Goal: Task Accomplishment & Management: Complete application form

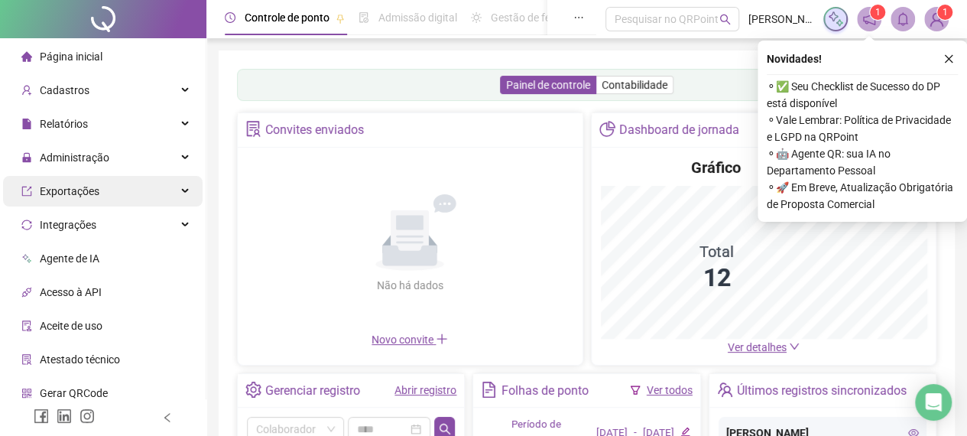
drag, startPoint x: 86, startPoint y: 155, endPoint x: 89, endPoint y: 192, distance: 36.8
click at [86, 156] on span "Administração" at bounding box center [75, 157] width 70 height 12
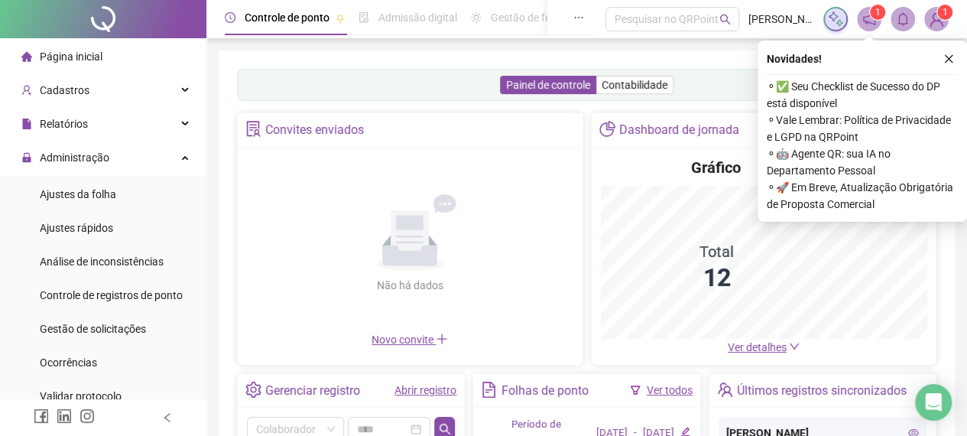
click at [89, 192] on span "Ajustes da folha" at bounding box center [78, 194] width 76 height 12
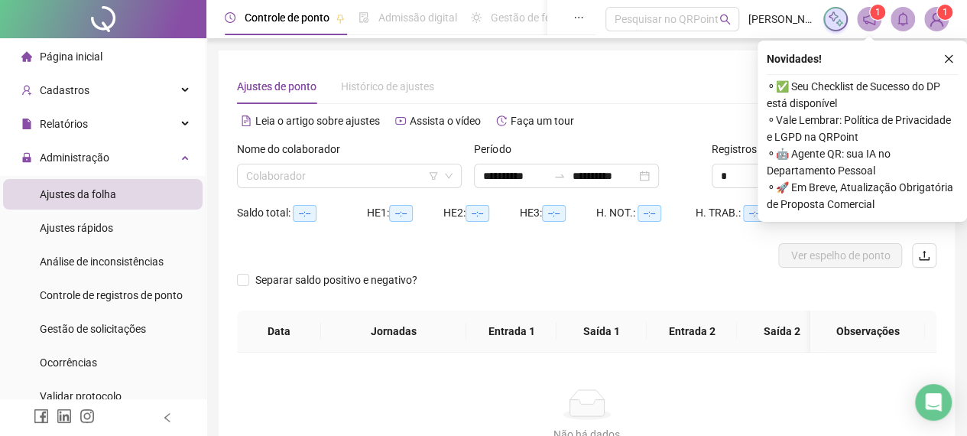
type input "**********"
click at [263, 185] on input "search" at bounding box center [342, 175] width 193 height 23
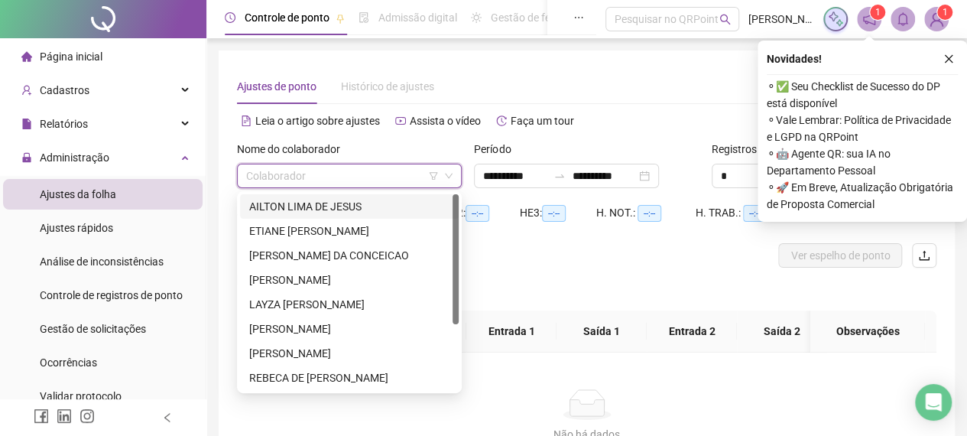
click at [353, 181] on input "search" at bounding box center [342, 175] width 193 height 23
click at [367, 211] on div "AILTON LIMA DE JESUS" at bounding box center [349, 206] width 200 height 17
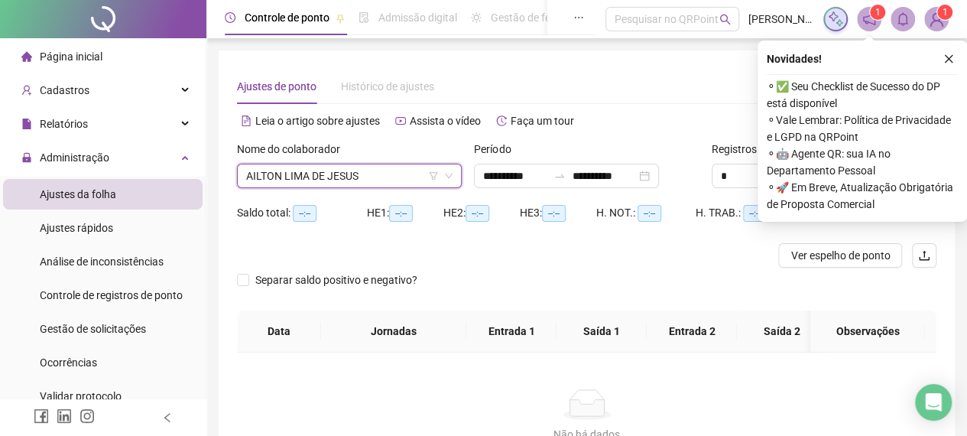
click at [948, 59] on icon "close" at bounding box center [949, 59] width 8 height 8
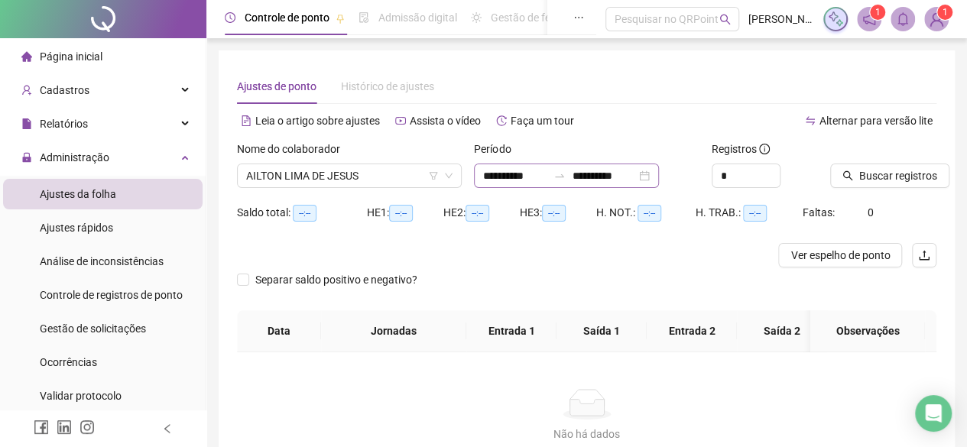
click at [659, 178] on div "**********" at bounding box center [566, 176] width 185 height 24
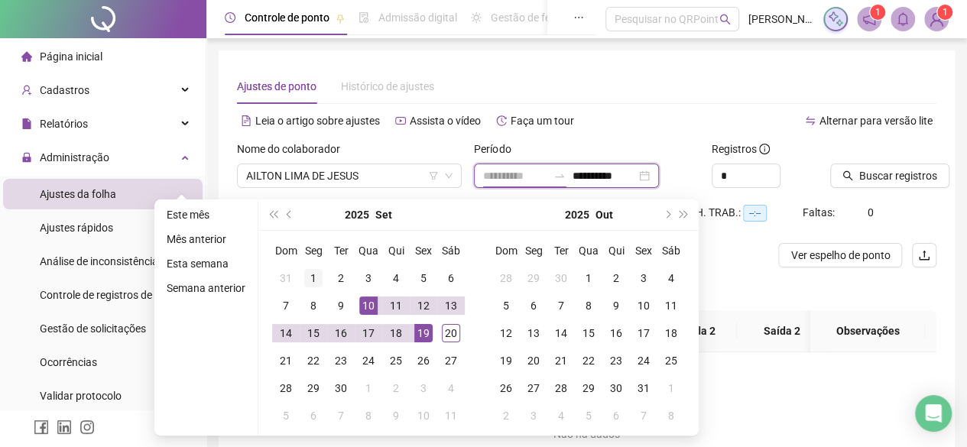
type input "**********"
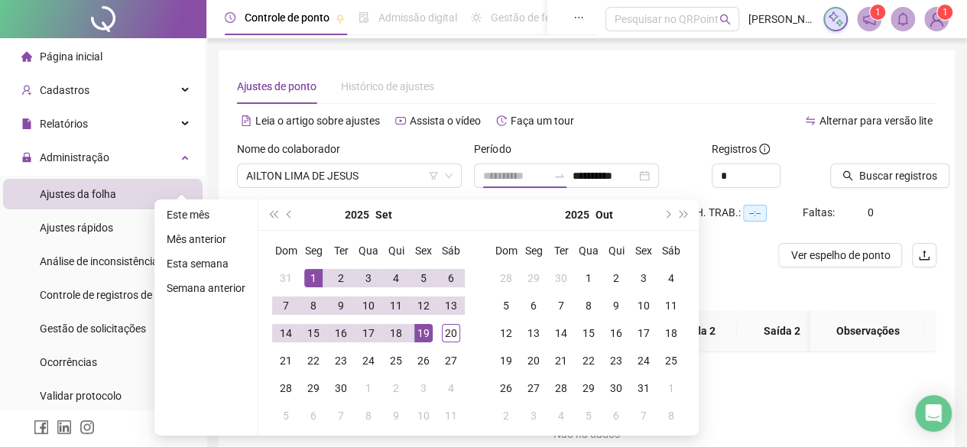
click at [310, 270] on div "1" at bounding box center [313, 278] width 18 height 18
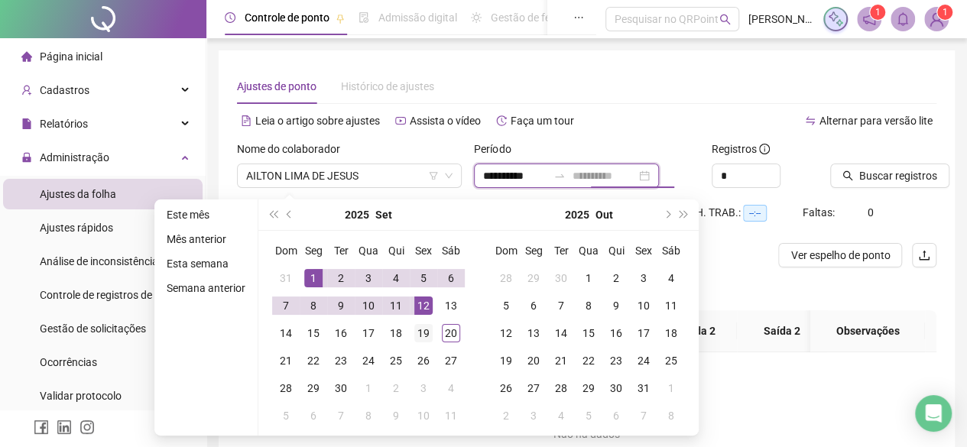
type input "**********"
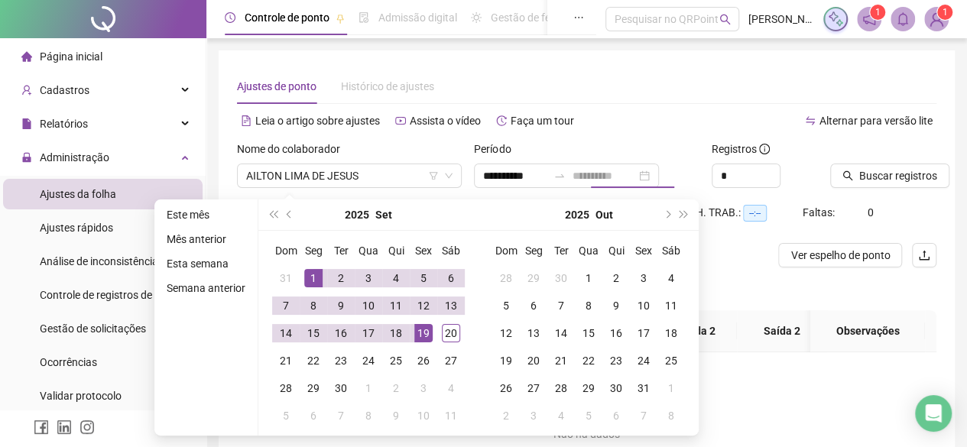
click at [418, 327] on div "19" at bounding box center [423, 333] width 18 height 18
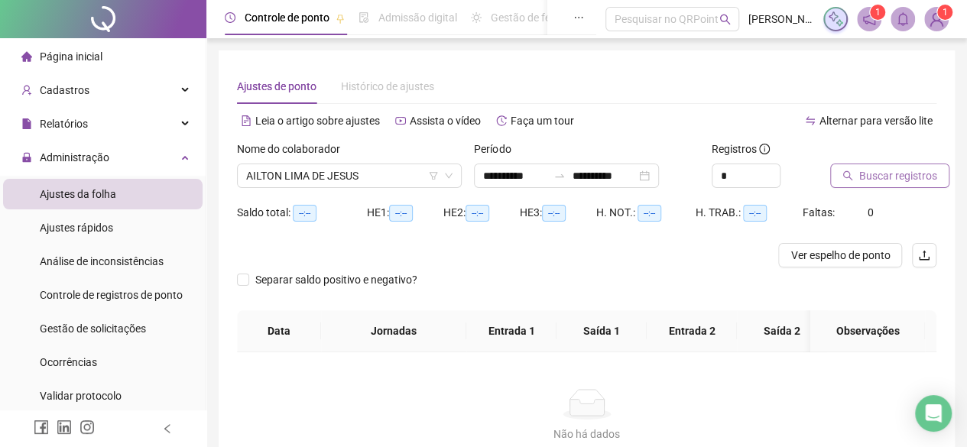
click at [850, 186] on button "Buscar registros" at bounding box center [890, 176] width 119 height 24
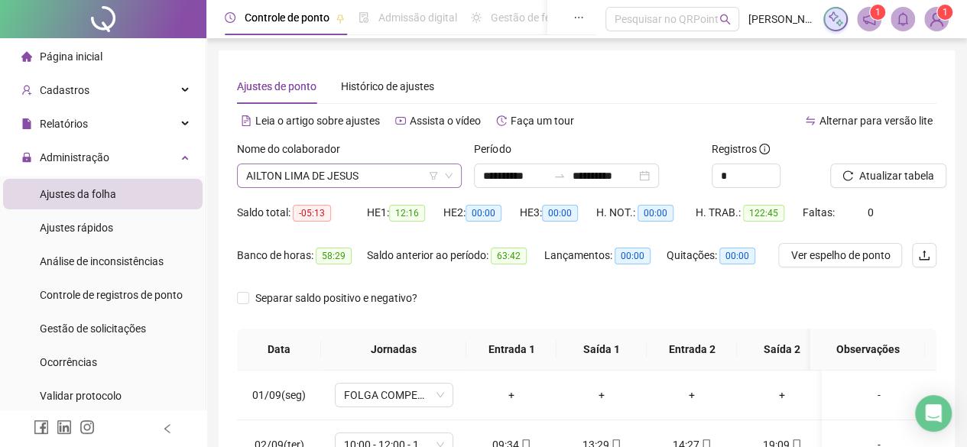
click at [367, 175] on span "AILTON LIMA DE JESUS" at bounding box center [349, 175] width 206 height 23
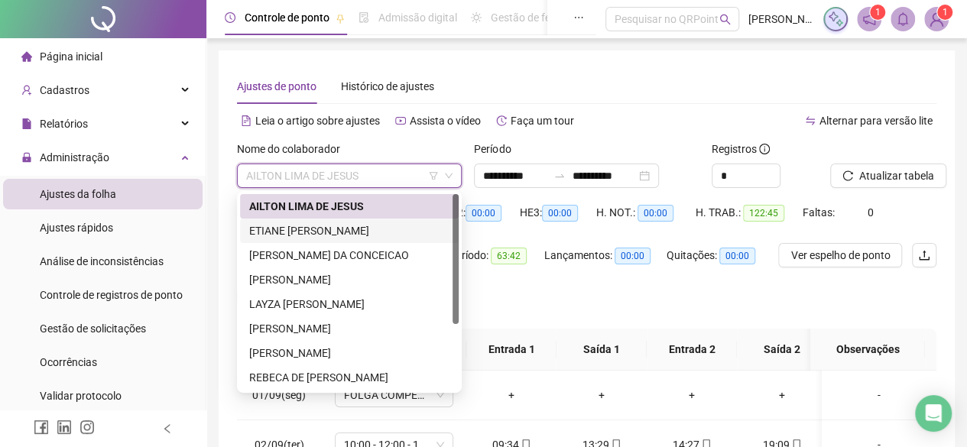
click at [358, 235] on div "ETIANE [PERSON_NAME]" at bounding box center [349, 231] width 200 height 17
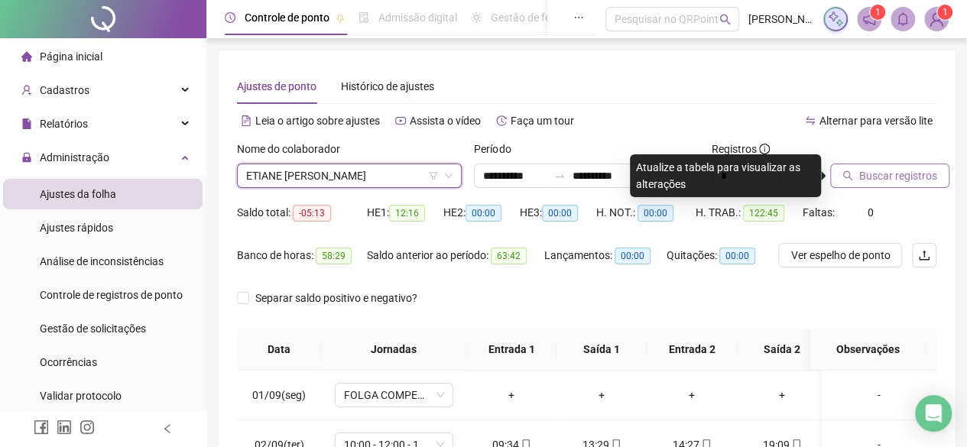
click at [881, 177] on span "Buscar registros" at bounding box center [899, 175] width 78 height 17
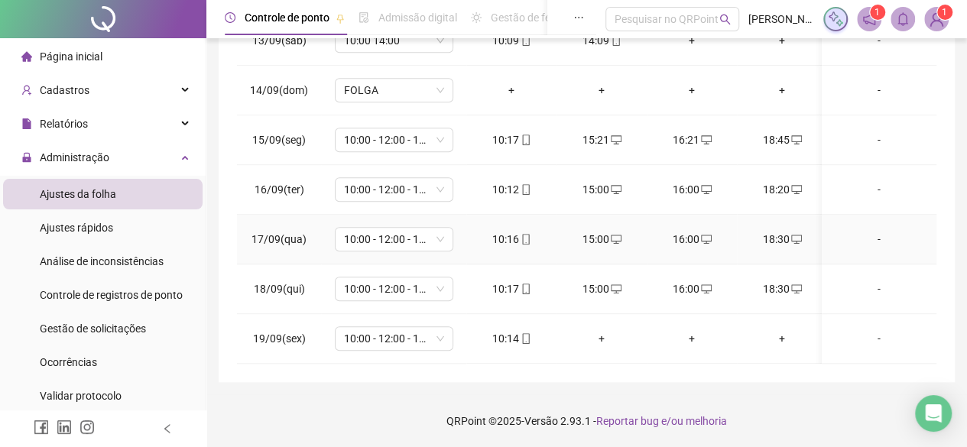
scroll to position [625, 0]
click at [600, 330] on div "+" at bounding box center [602, 338] width 66 height 17
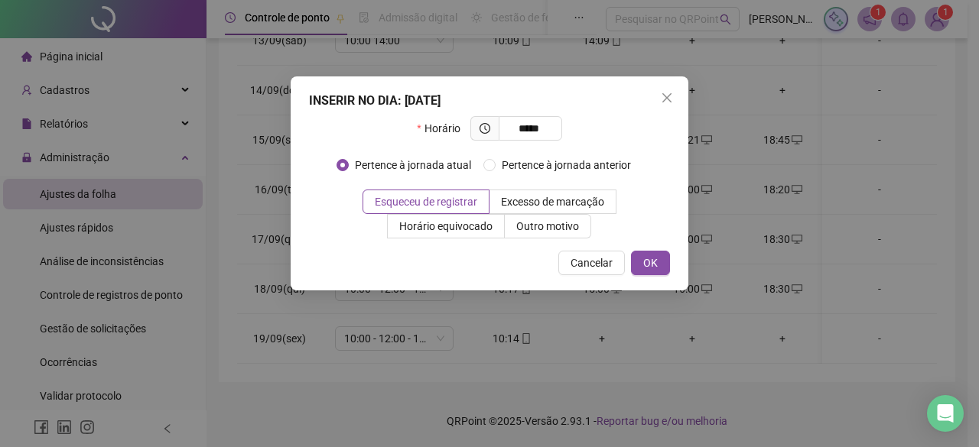
type input "*****"
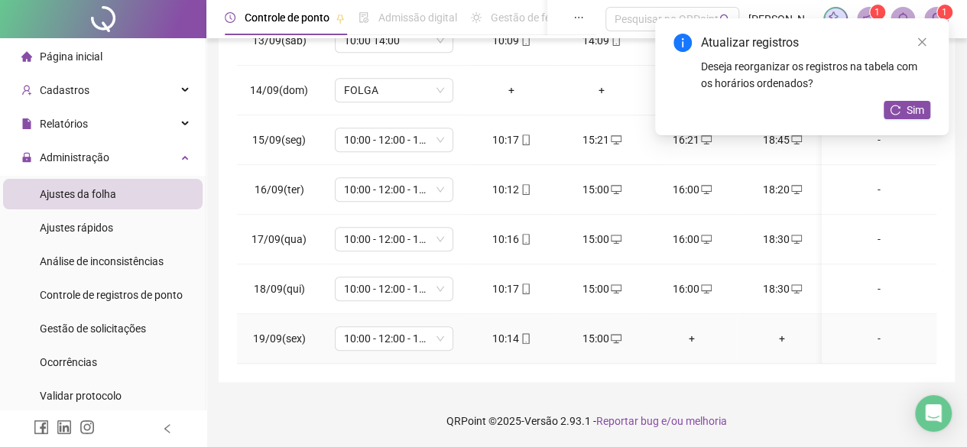
click at [693, 330] on div "+" at bounding box center [692, 338] width 66 height 17
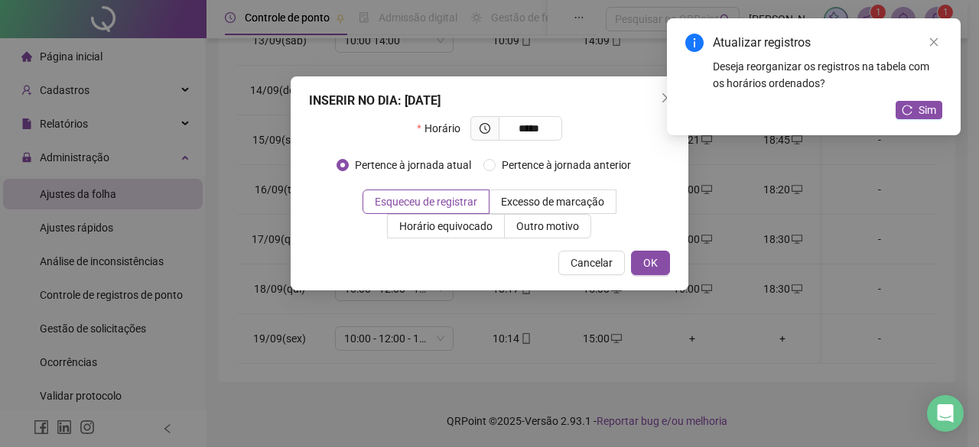
type input "*****"
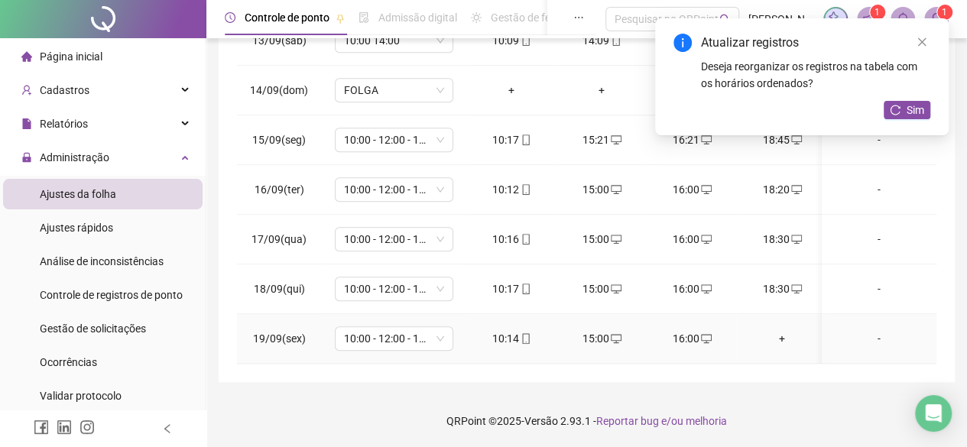
click at [783, 330] on div "+" at bounding box center [782, 338] width 66 height 17
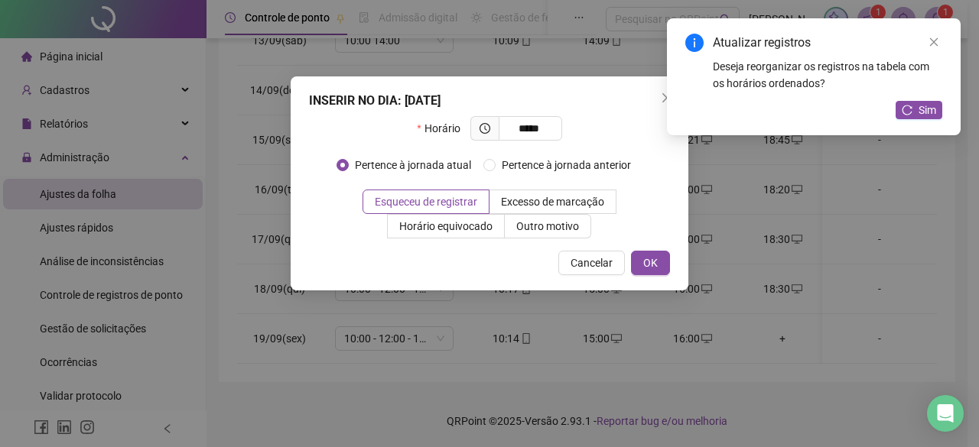
type input "*****"
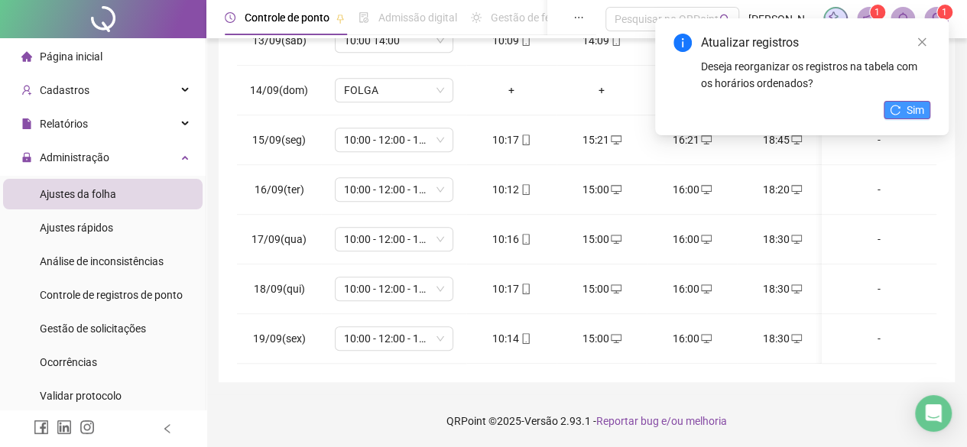
click at [905, 115] on button "Sim" at bounding box center [907, 110] width 47 height 18
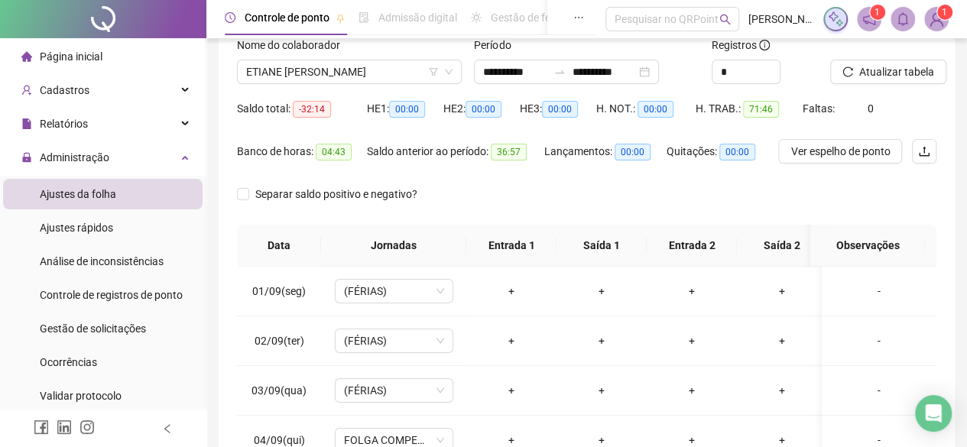
scroll to position [0, 0]
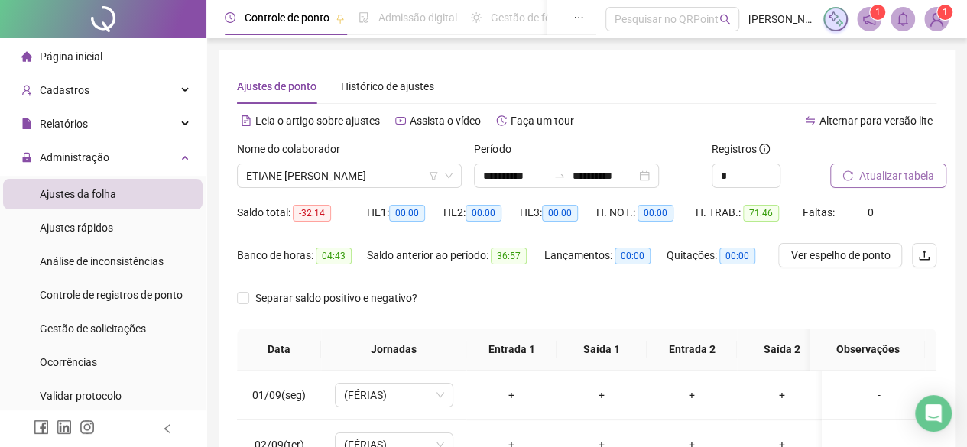
click at [844, 175] on icon "reload" at bounding box center [848, 176] width 11 height 11
click at [361, 171] on span "ETIANE [PERSON_NAME]" at bounding box center [349, 175] width 206 height 23
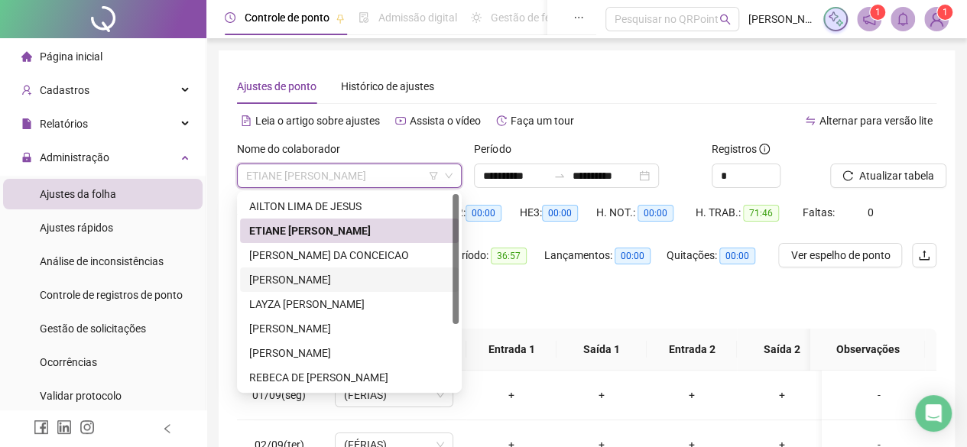
click at [306, 280] on div "[PERSON_NAME]" at bounding box center [349, 279] width 200 height 17
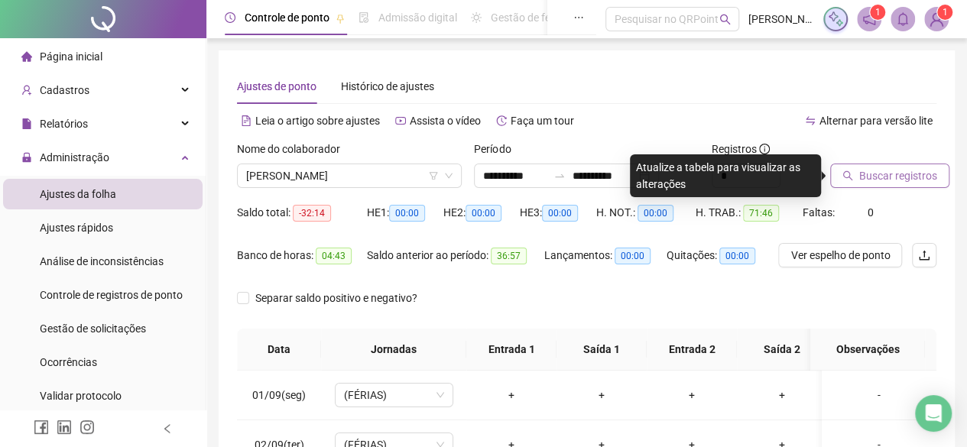
click at [872, 184] on button "Buscar registros" at bounding box center [890, 176] width 119 height 24
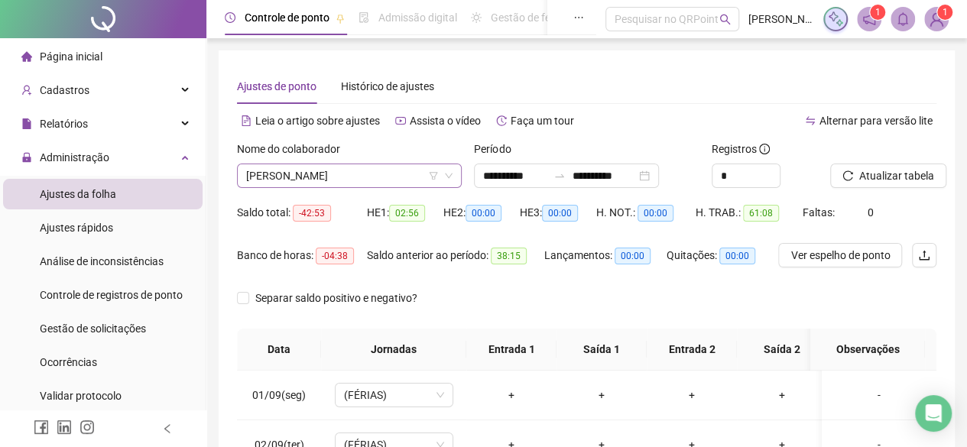
click at [375, 176] on span "[PERSON_NAME]" at bounding box center [349, 175] width 206 height 23
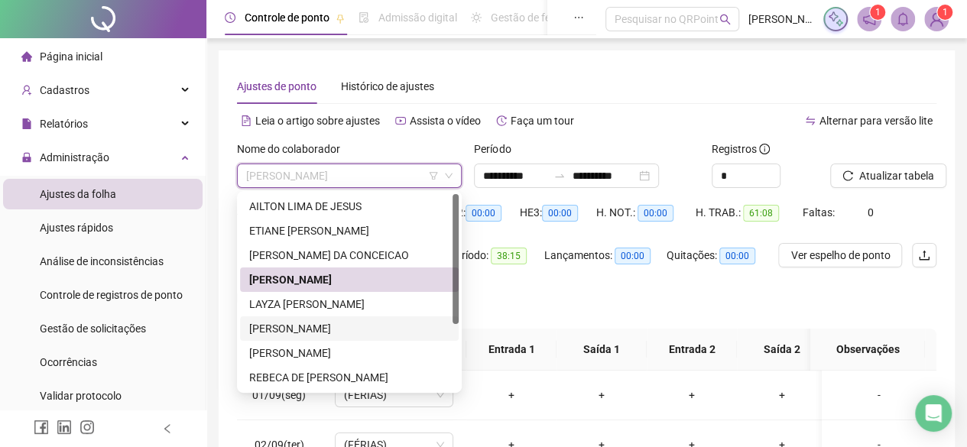
click at [353, 325] on div "[PERSON_NAME]" at bounding box center [349, 328] width 200 height 17
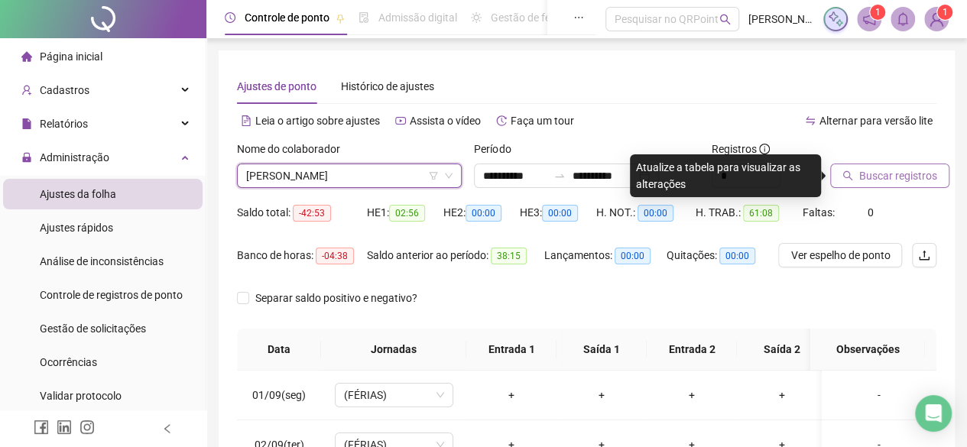
click at [860, 182] on span "Buscar registros" at bounding box center [899, 175] width 78 height 17
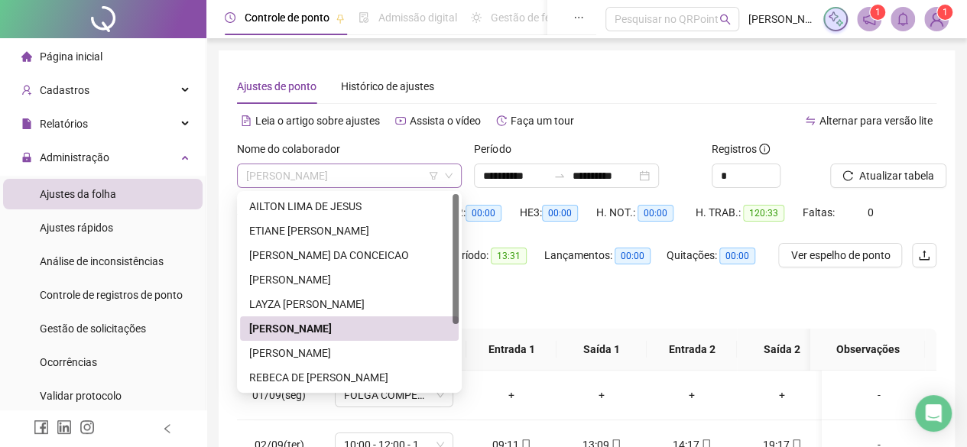
click at [411, 177] on span "[PERSON_NAME]" at bounding box center [349, 175] width 206 height 23
click at [372, 346] on div "[PERSON_NAME]" at bounding box center [349, 353] width 200 height 17
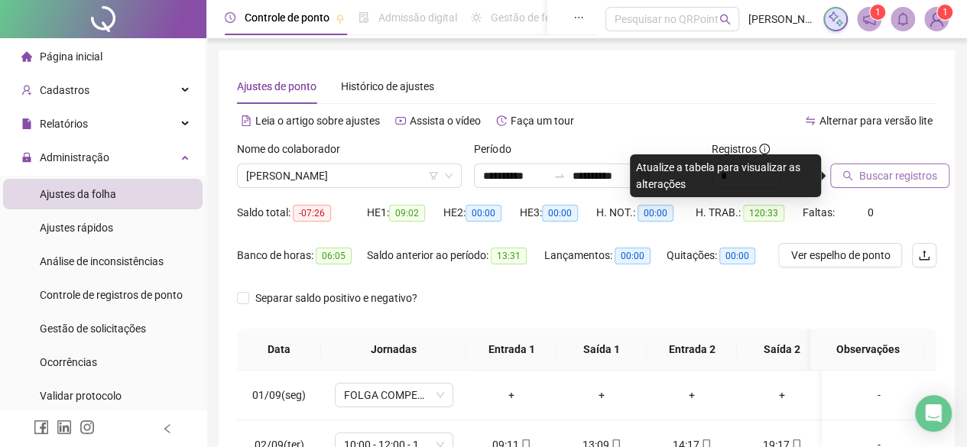
click at [863, 180] on span "Buscar registros" at bounding box center [899, 175] width 78 height 17
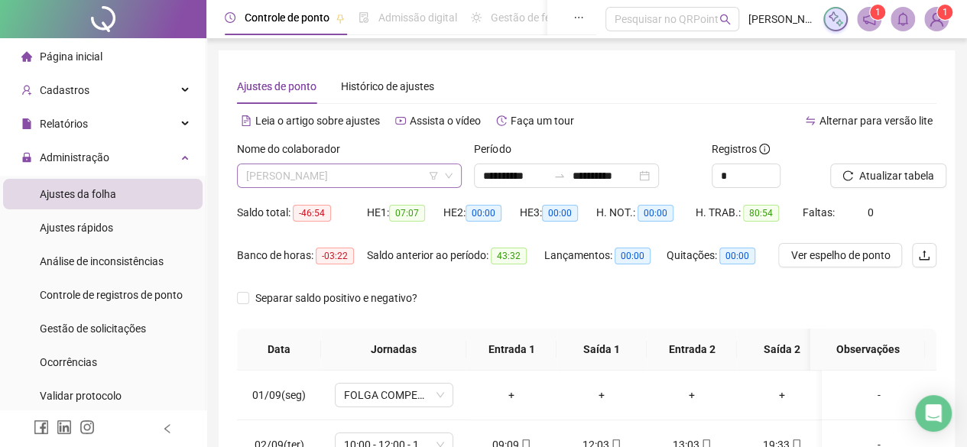
click at [401, 174] on span "[PERSON_NAME]" at bounding box center [349, 175] width 206 height 23
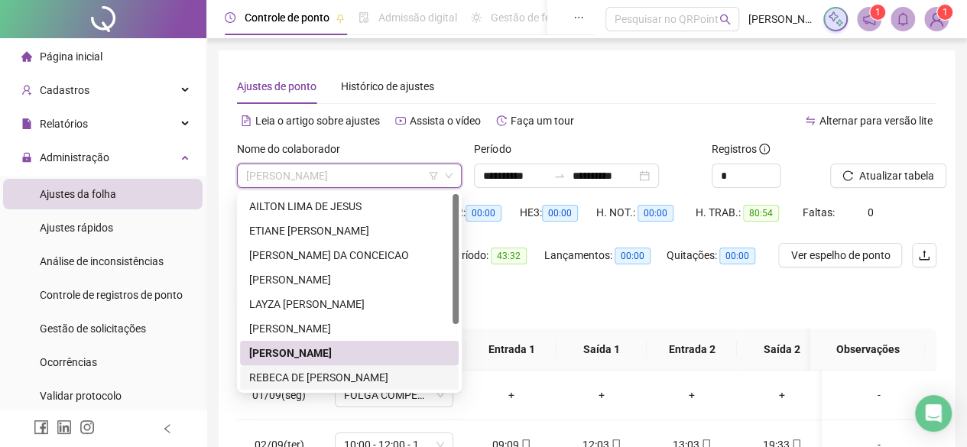
click at [326, 371] on div "REBECA DE [PERSON_NAME]" at bounding box center [349, 377] width 200 height 17
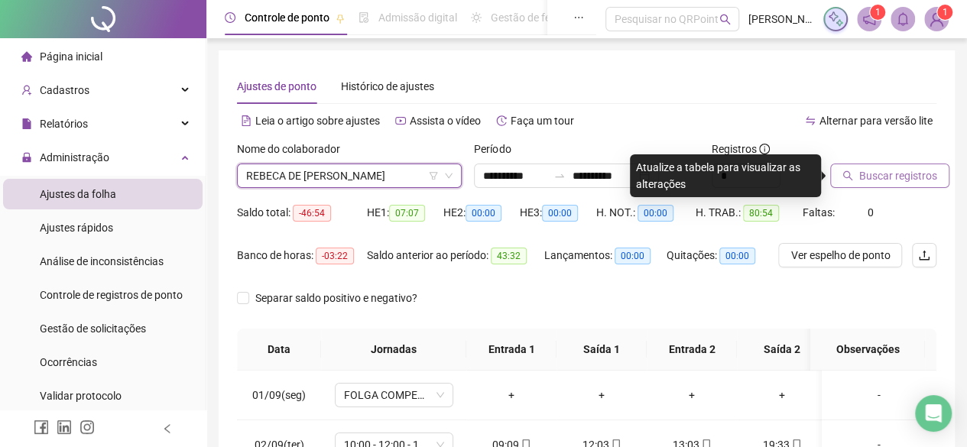
click at [867, 179] on span "Buscar registros" at bounding box center [899, 175] width 78 height 17
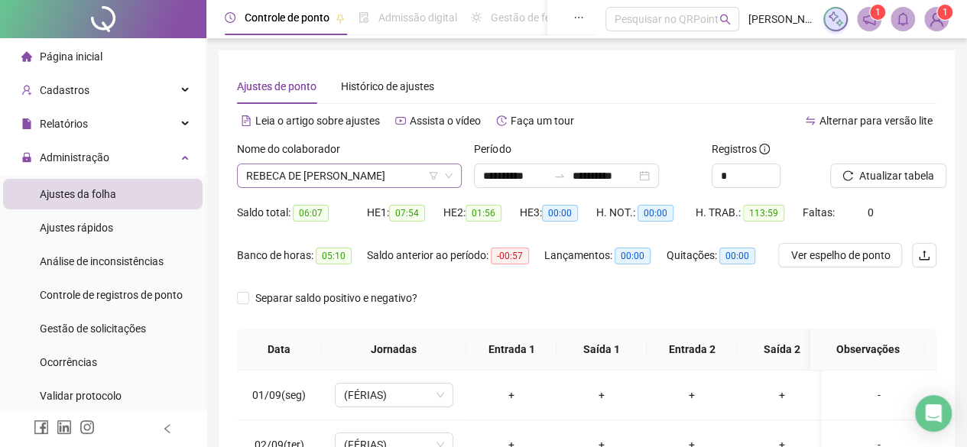
click at [408, 174] on span "REBECA DE [PERSON_NAME]" at bounding box center [349, 175] width 206 height 23
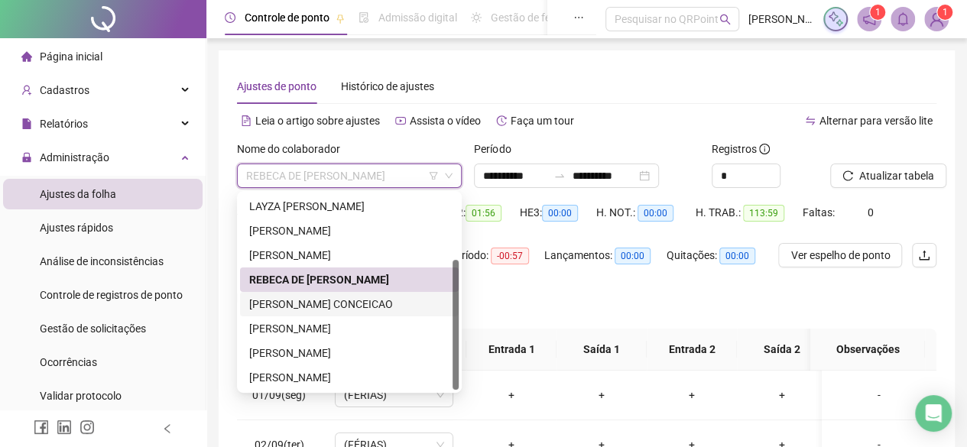
click at [373, 296] on div "[PERSON_NAME] CONCEICAO" at bounding box center [349, 304] width 200 height 17
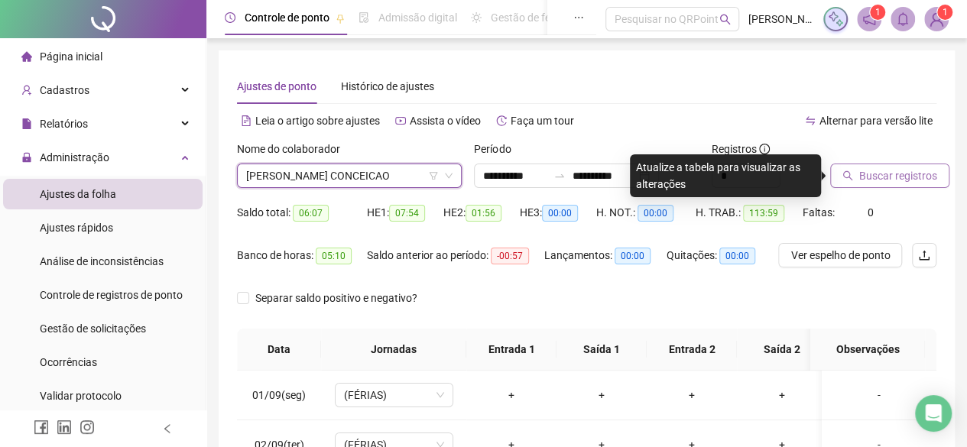
click at [850, 179] on icon "search" at bounding box center [848, 176] width 11 height 11
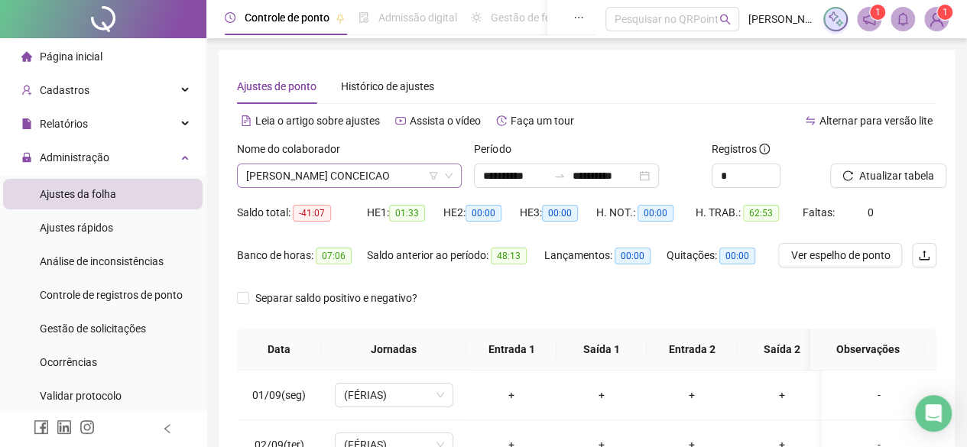
click at [411, 167] on span "[PERSON_NAME] CONCEICAO" at bounding box center [349, 175] width 206 height 23
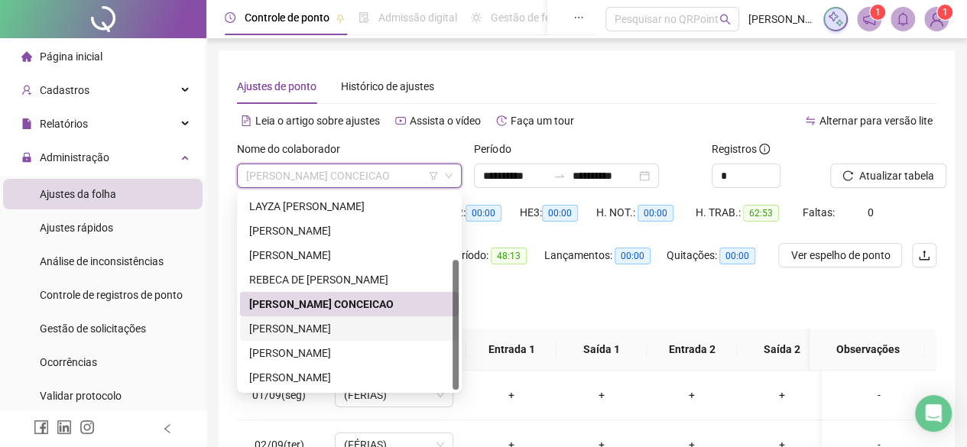
click at [369, 336] on div "[PERSON_NAME]" at bounding box center [349, 328] width 200 height 17
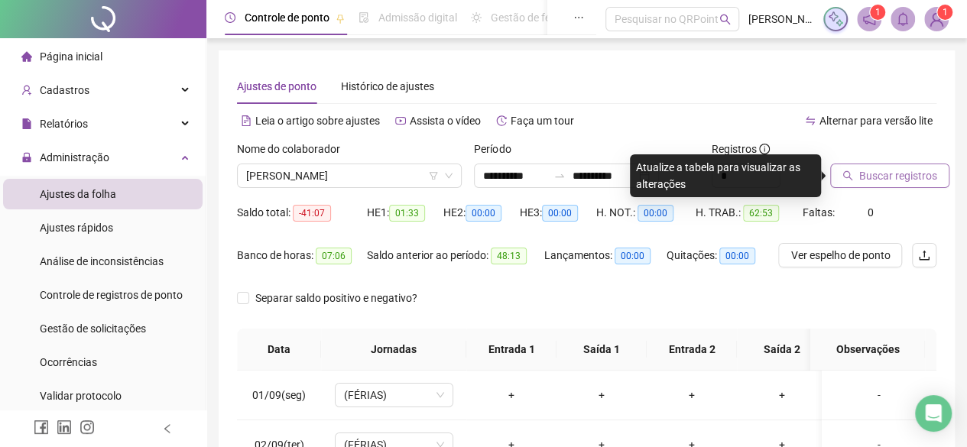
click at [881, 178] on span "Buscar registros" at bounding box center [899, 175] width 78 height 17
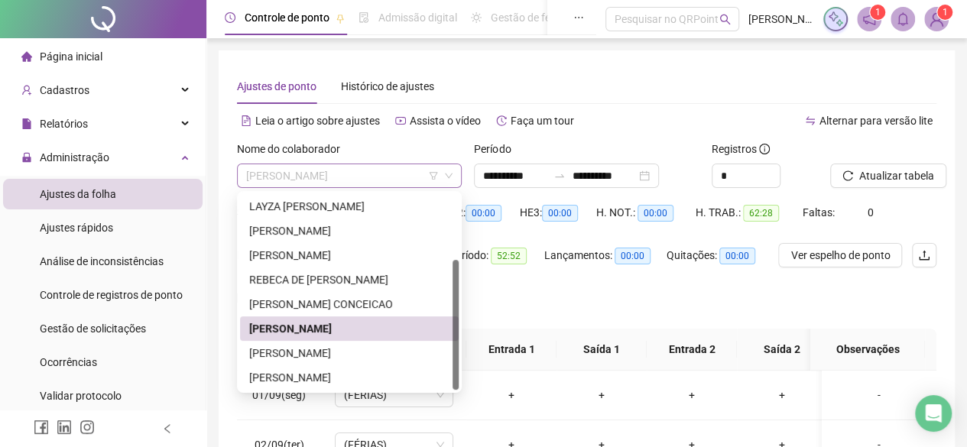
click at [386, 169] on span "[PERSON_NAME]" at bounding box center [349, 175] width 206 height 23
click at [357, 359] on div "[PERSON_NAME]" at bounding box center [349, 353] width 200 height 17
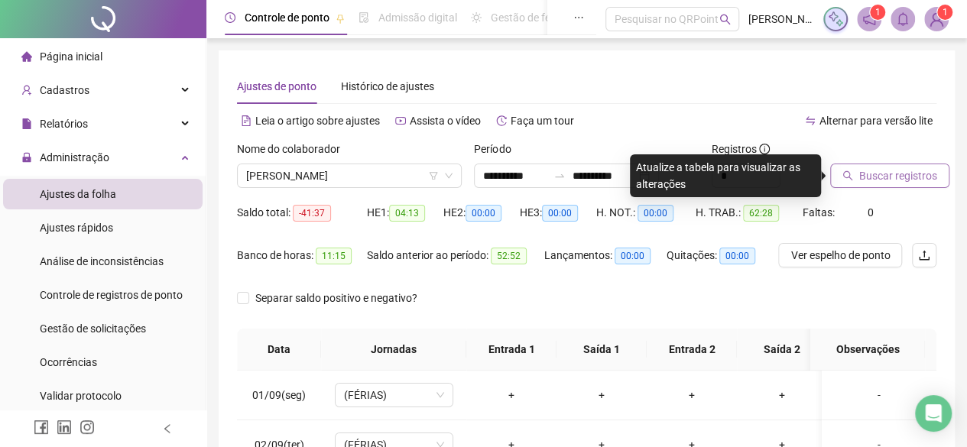
click at [933, 180] on span "Buscar registros" at bounding box center [899, 175] width 78 height 17
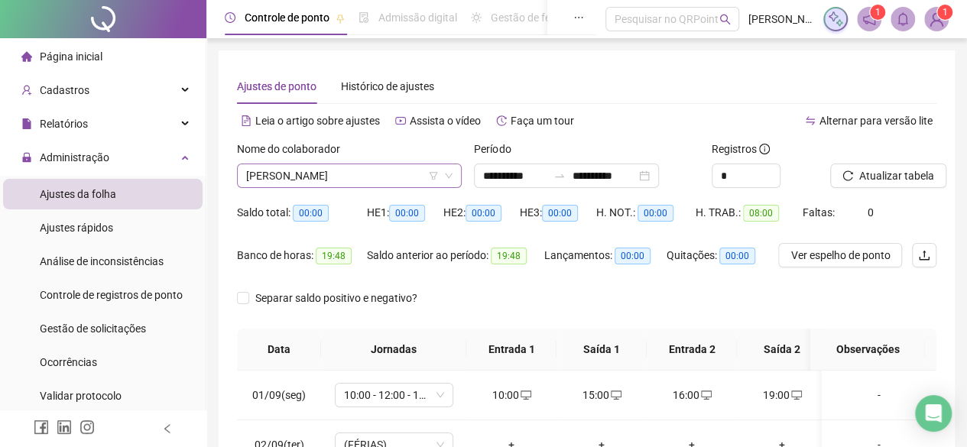
click at [346, 172] on span "[PERSON_NAME]" at bounding box center [349, 175] width 206 height 23
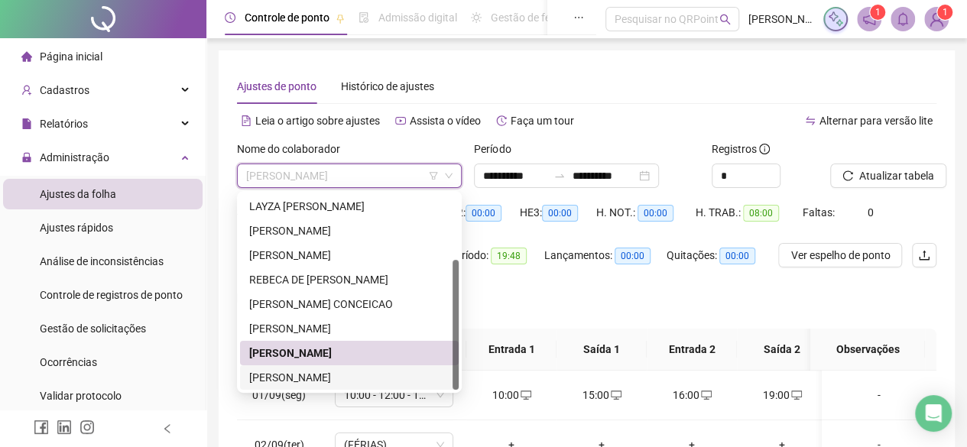
click at [349, 380] on div "[PERSON_NAME]" at bounding box center [349, 377] width 200 height 17
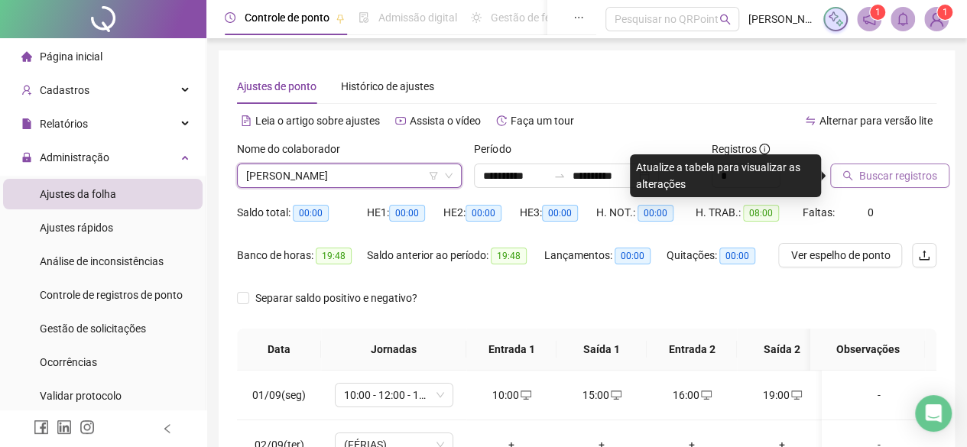
click at [864, 171] on span "Buscar registros" at bounding box center [899, 175] width 78 height 17
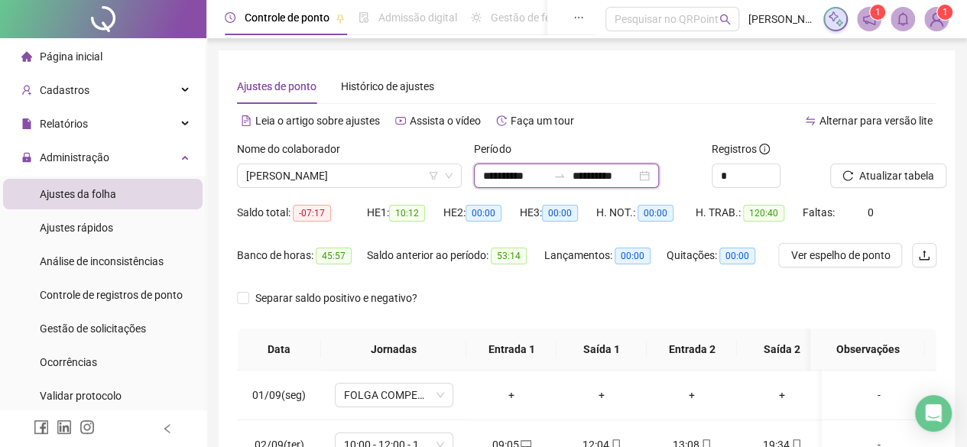
click at [636, 176] on input "**********" at bounding box center [604, 175] width 64 height 17
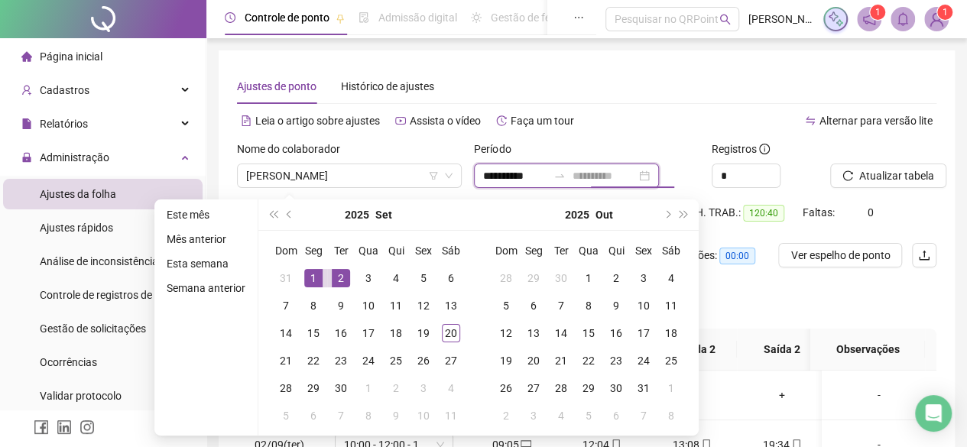
type input "**********"
click at [314, 271] on div "1" at bounding box center [313, 278] width 18 height 18
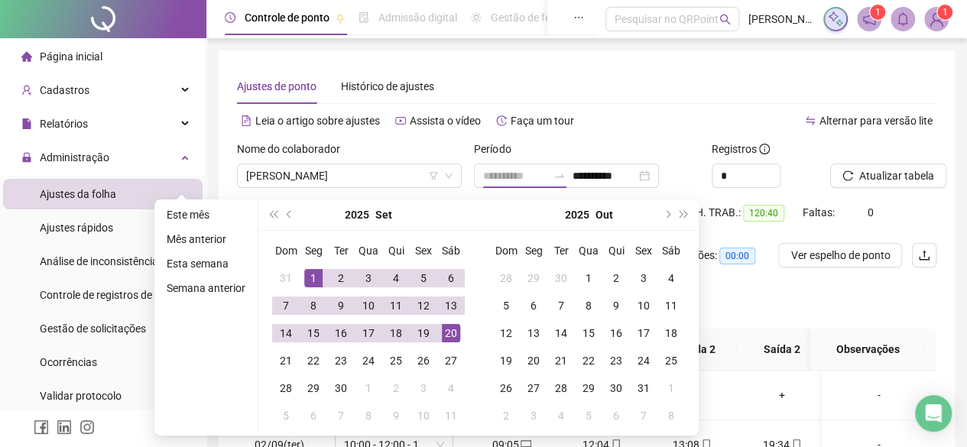
click at [439, 335] on td "20" at bounding box center [451, 334] width 28 height 28
type input "**********"
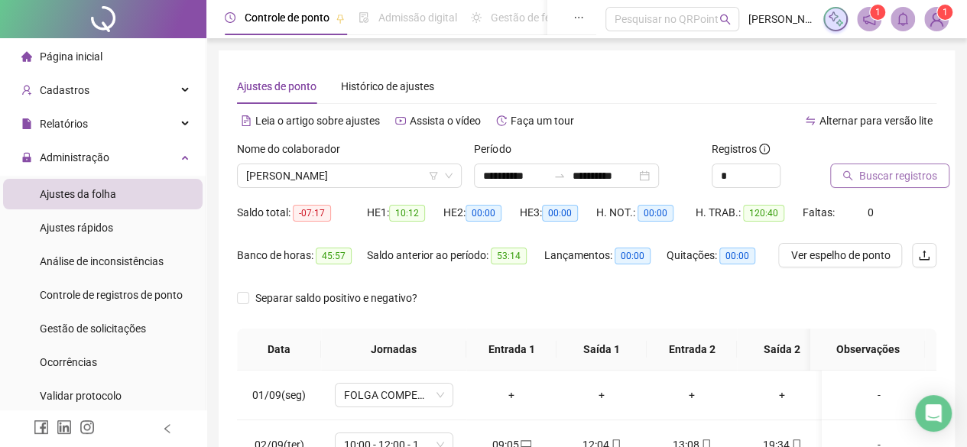
click at [847, 175] on icon "search" at bounding box center [848, 176] width 11 height 11
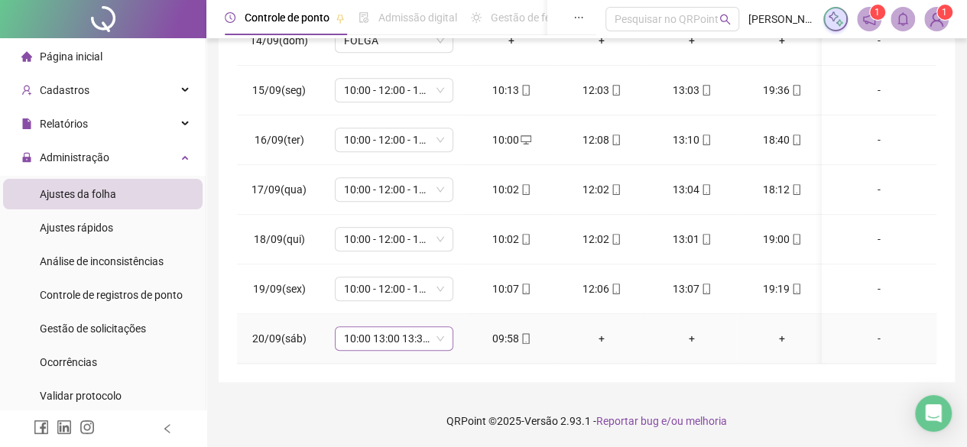
click at [436, 327] on span "10:00 13:00 13:30 17:00" at bounding box center [394, 338] width 100 height 23
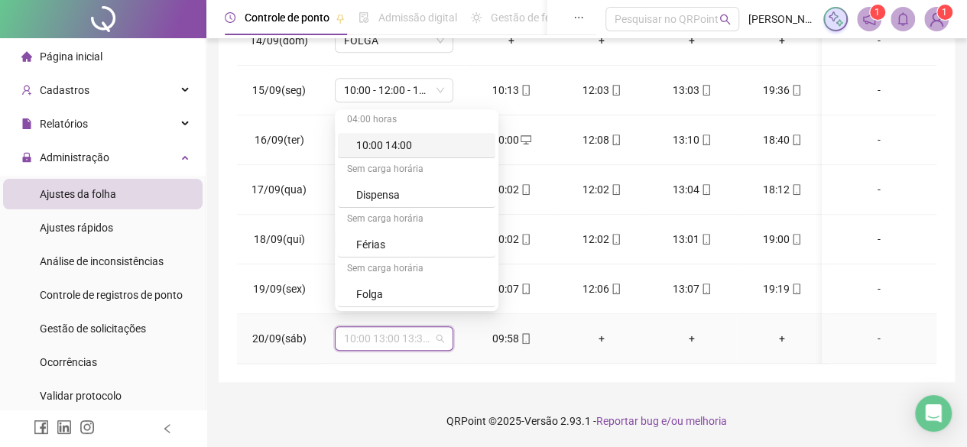
click at [407, 154] on div "10:00 14:00" at bounding box center [417, 145] width 158 height 25
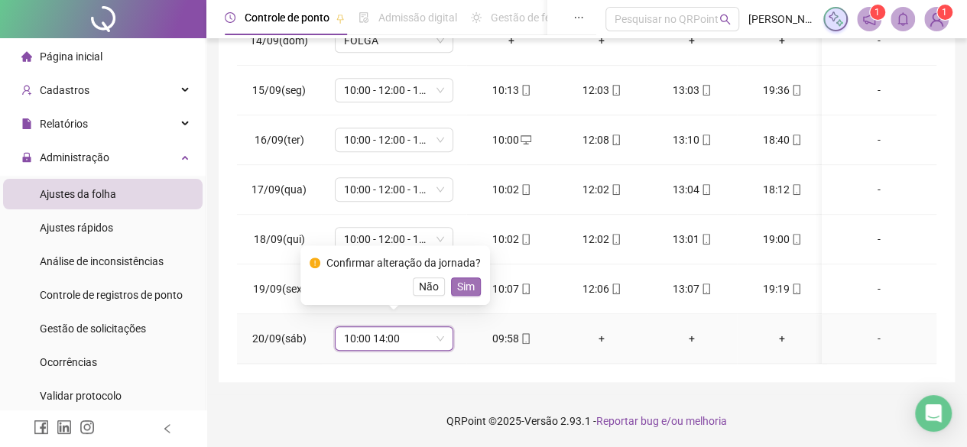
click at [470, 288] on span "Sim" at bounding box center [466, 286] width 18 height 17
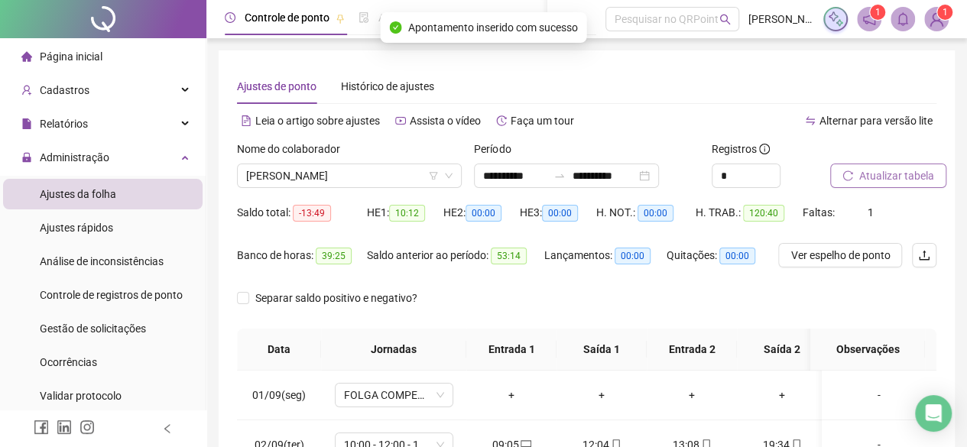
click at [910, 175] on span "Atualizar tabela" at bounding box center [897, 175] width 75 height 17
click at [402, 180] on span "[PERSON_NAME]" at bounding box center [349, 175] width 206 height 23
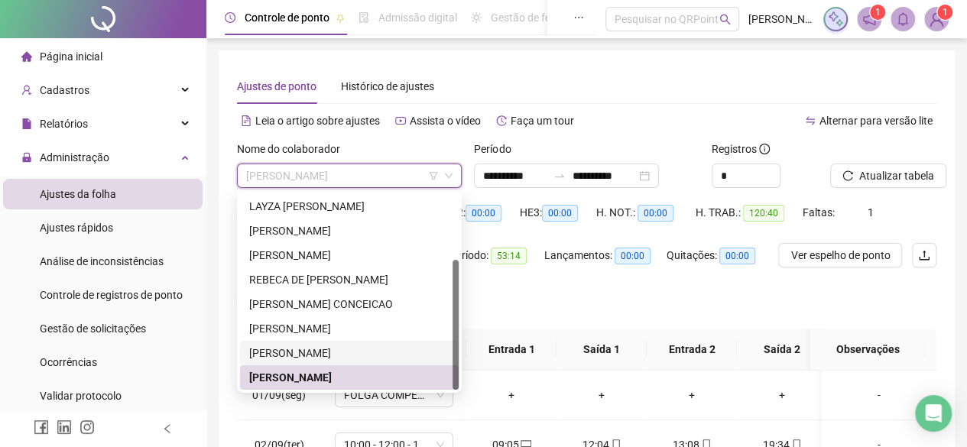
click at [350, 360] on div "[PERSON_NAME]" at bounding box center [349, 353] width 200 height 17
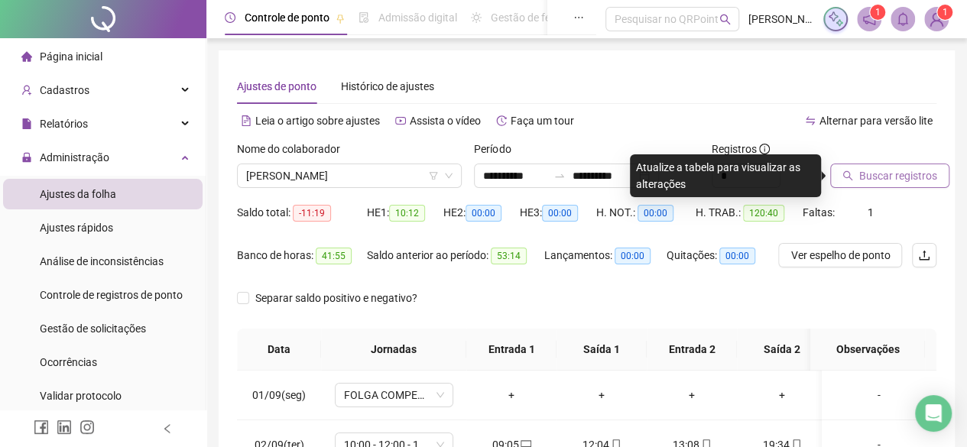
click at [894, 174] on span "Buscar registros" at bounding box center [899, 175] width 78 height 17
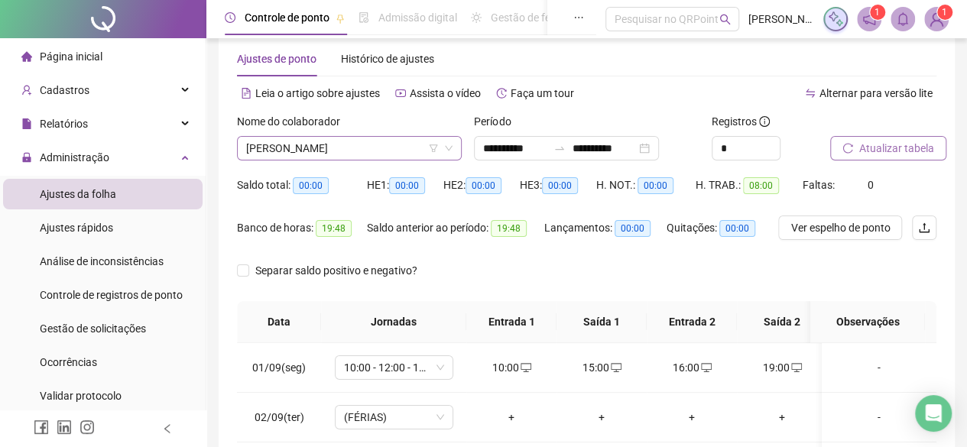
click at [423, 149] on span "[PERSON_NAME]" at bounding box center [349, 148] width 206 height 23
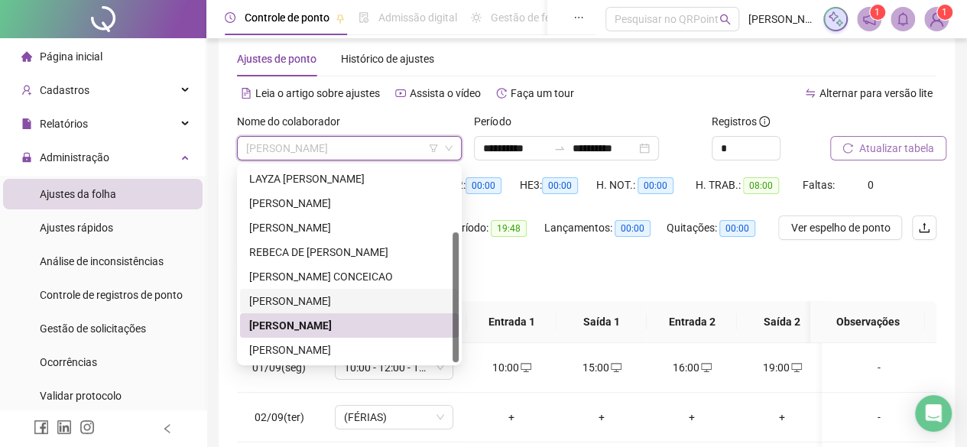
click at [416, 291] on div "[PERSON_NAME]" at bounding box center [349, 301] width 219 height 24
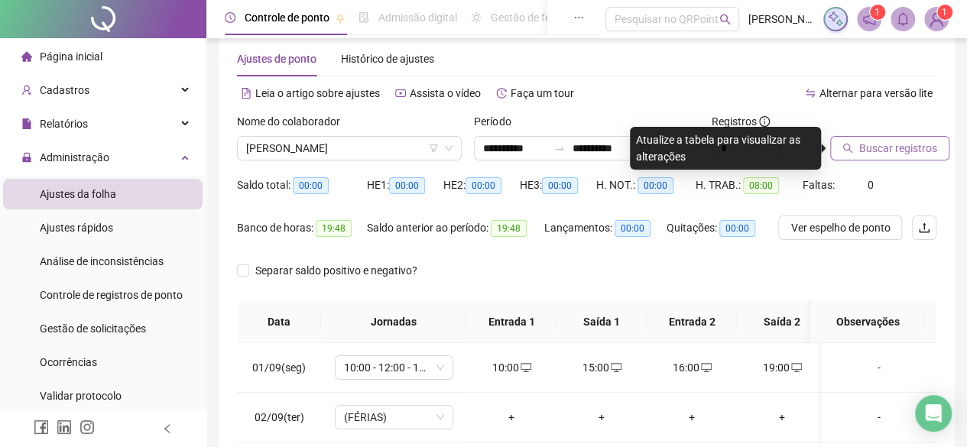
click at [927, 145] on span "Buscar registros" at bounding box center [899, 148] width 78 height 17
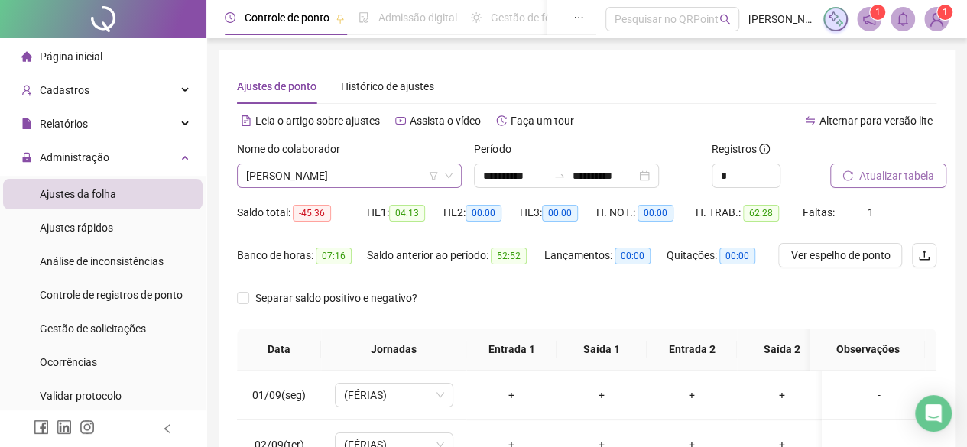
click at [313, 177] on span "[PERSON_NAME]" at bounding box center [349, 175] width 206 height 23
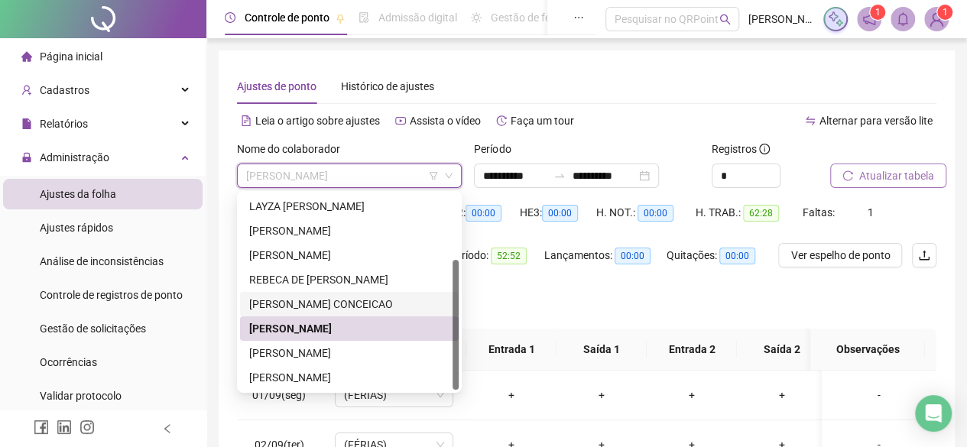
click at [288, 307] on div "[PERSON_NAME] CONCEICAO" at bounding box center [349, 304] width 200 height 17
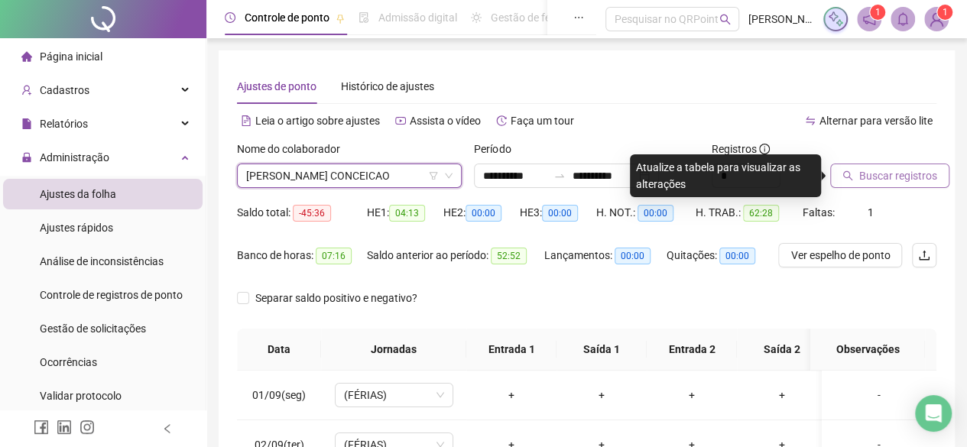
click at [837, 183] on button "Buscar registros" at bounding box center [890, 176] width 119 height 24
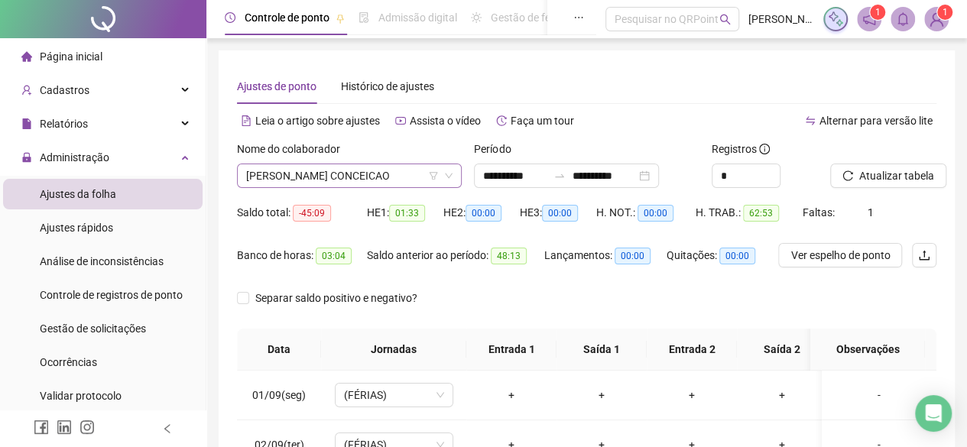
click at [348, 172] on span "[PERSON_NAME] CONCEICAO" at bounding box center [349, 175] width 206 height 23
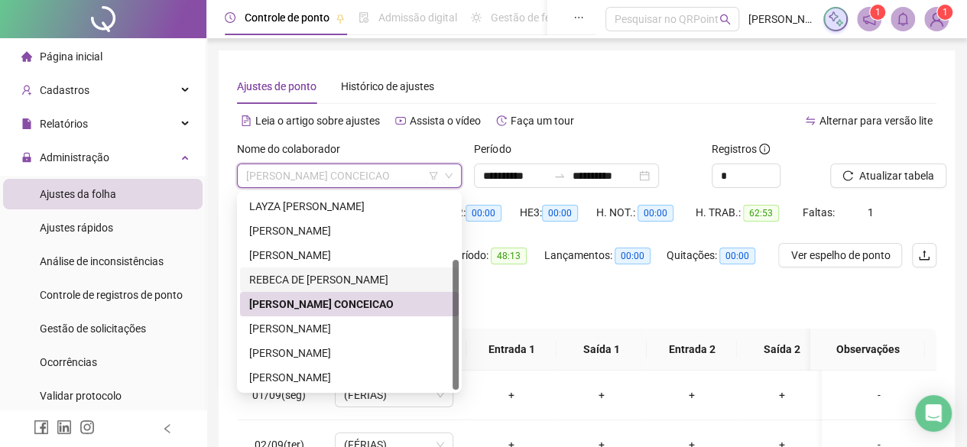
click at [328, 282] on div "REBECA DE [PERSON_NAME]" at bounding box center [349, 279] width 200 height 17
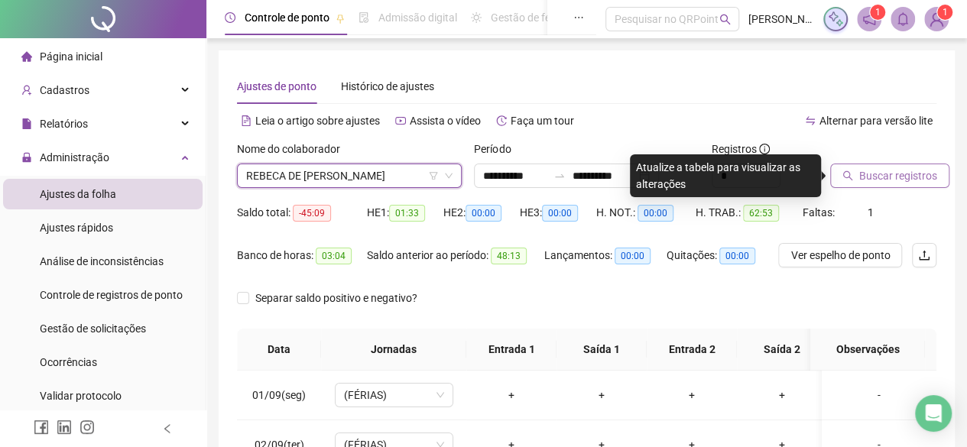
click at [870, 177] on span "Buscar registros" at bounding box center [899, 175] width 78 height 17
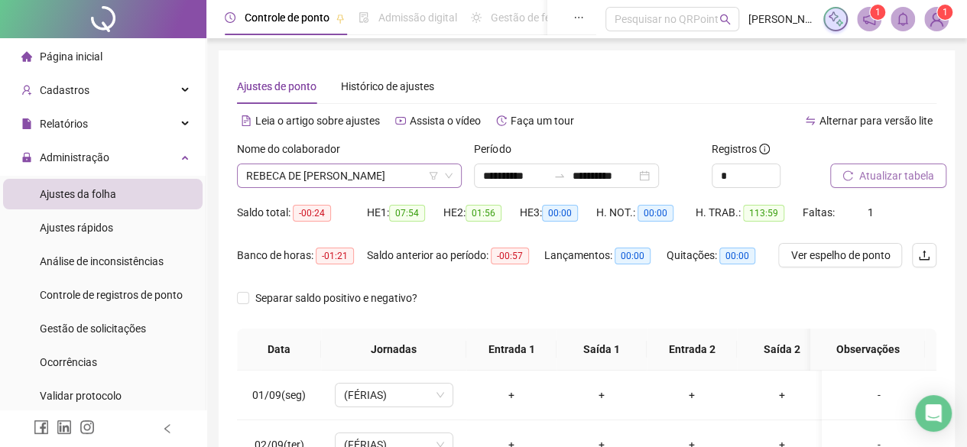
click at [396, 183] on span "REBECA DE [PERSON_NAME]" at bounding box center [349, 175] width 206 height 23
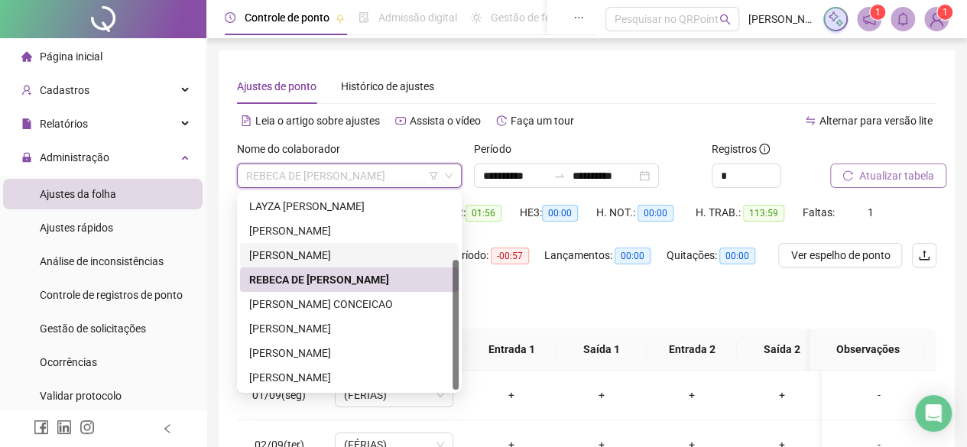
click at [385, 251] on div "[PERSON_NAME]" at bounding box center [349, 255] width 200 height 17
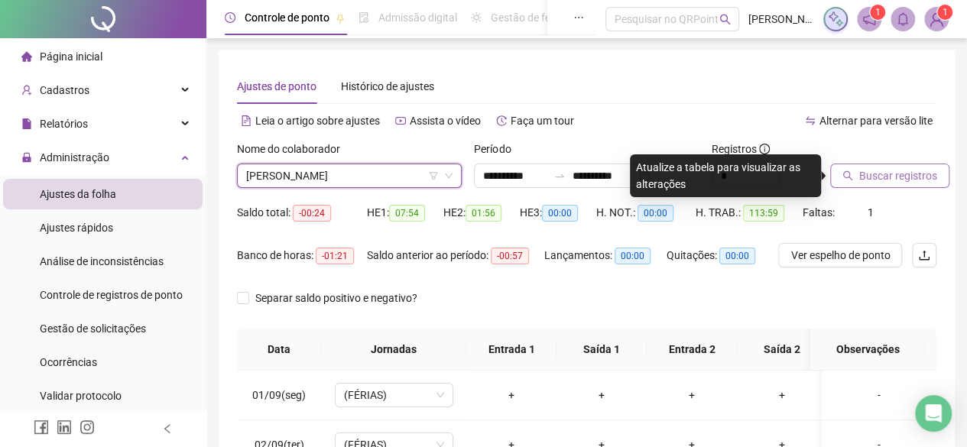
click at [906, 181] on span "Buscar registros" at bounding box center [899, 175] width 78 height 17
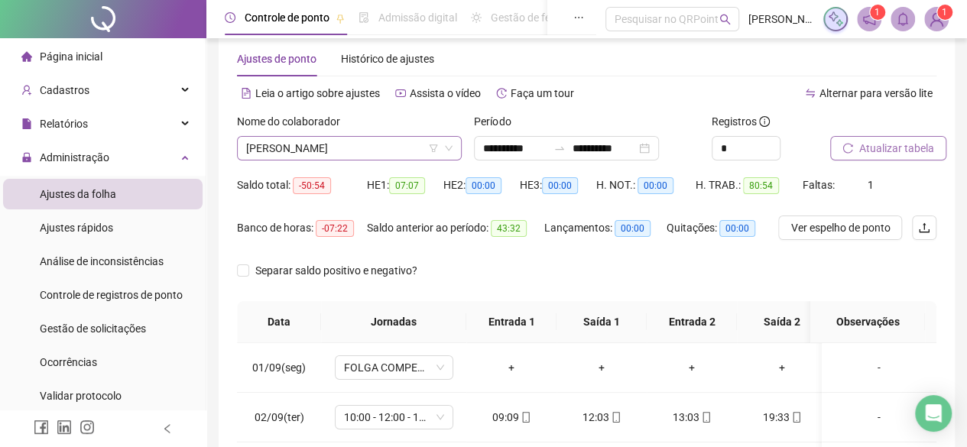
click at [396, 145] on span "[PERSON_NAME]" at bounding box center [349, 148] width 206 height 23
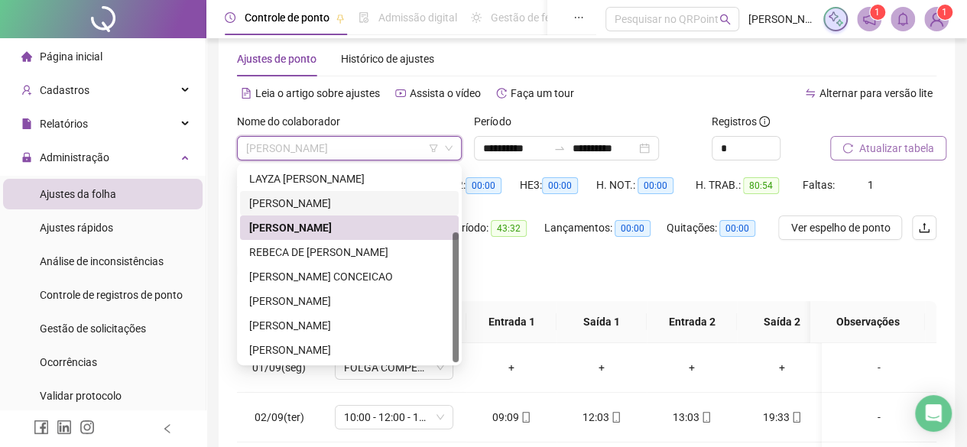
click at [372, 203] on div "[PERSON_NAME]" at bounding box center [349, 203] width 200 height 17
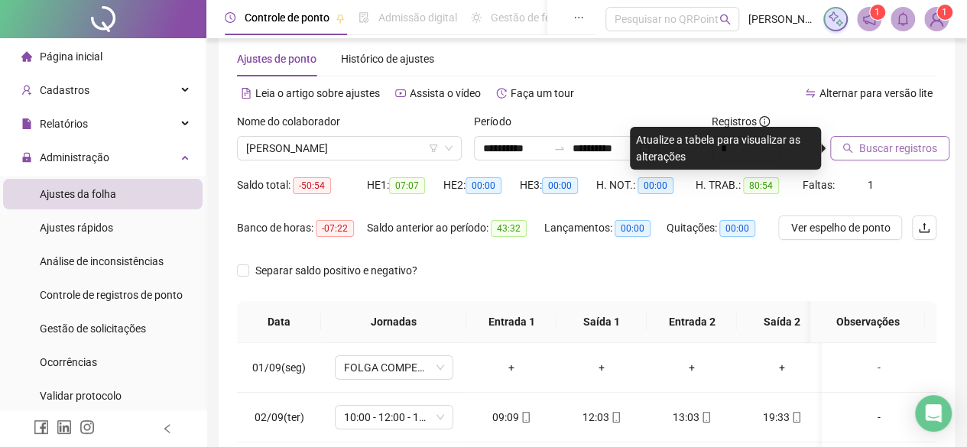
click at [873, 146] on span "Buscar registros" at bounding box center [899, 148] width 78 height 17
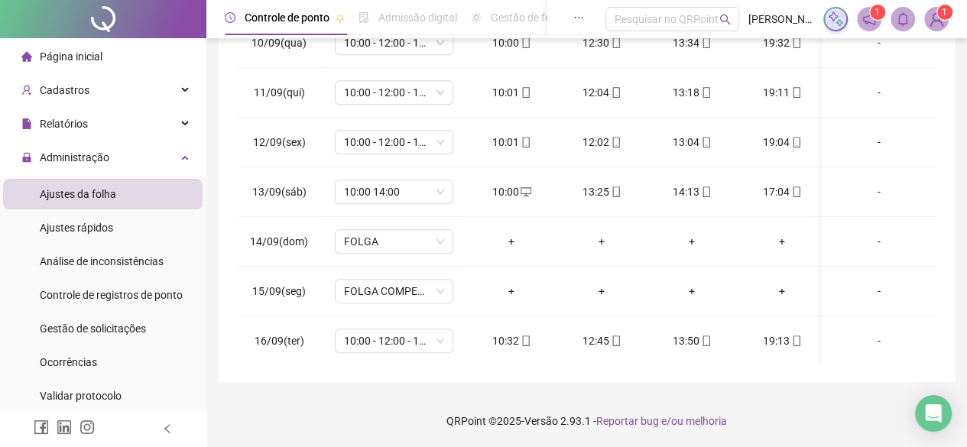
scroll to position [674, 0]
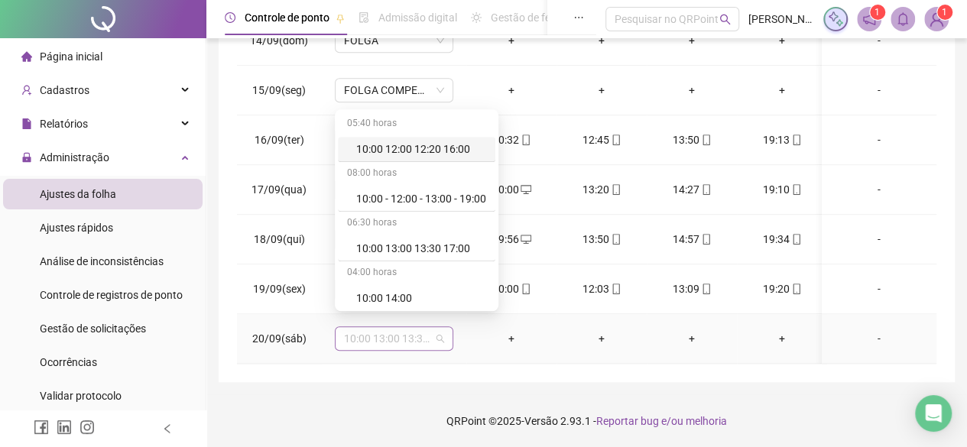
click at [427, 330] on span "10:00 13:00 13:30 17:00" at bounding box center [394, 338] width 100 height 23
click at [418, 286] on div "10:00 14:00" at bounding box center [417, 298] width 158 height 25
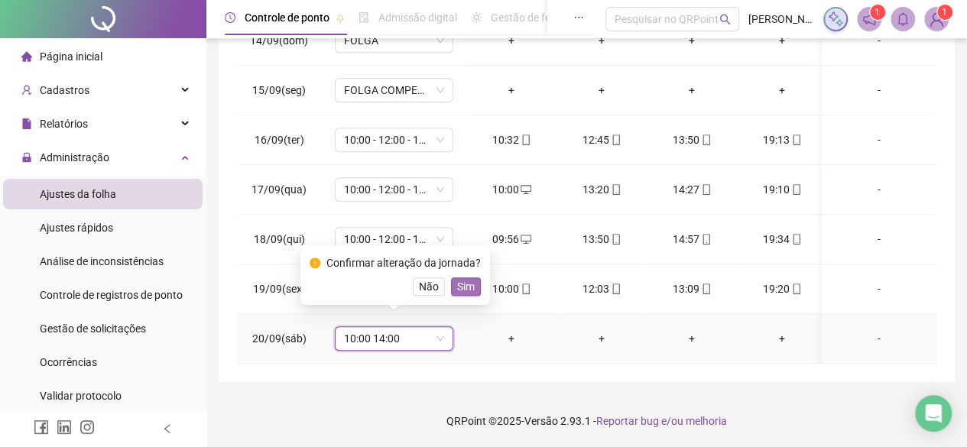
click at [460, 285] on span "Sim" at bounding box center [466, 286] width 18 height 17
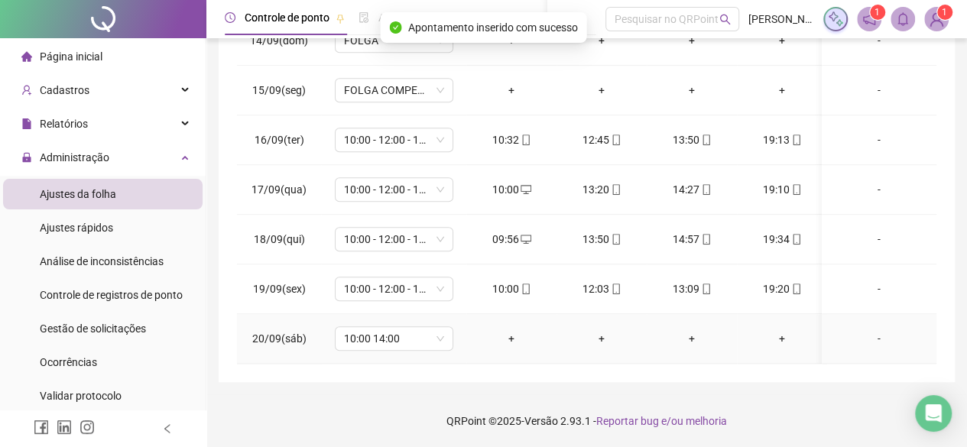
click at [507, 330] on div "+" at bounding box center [512, 338] width 66 height 17
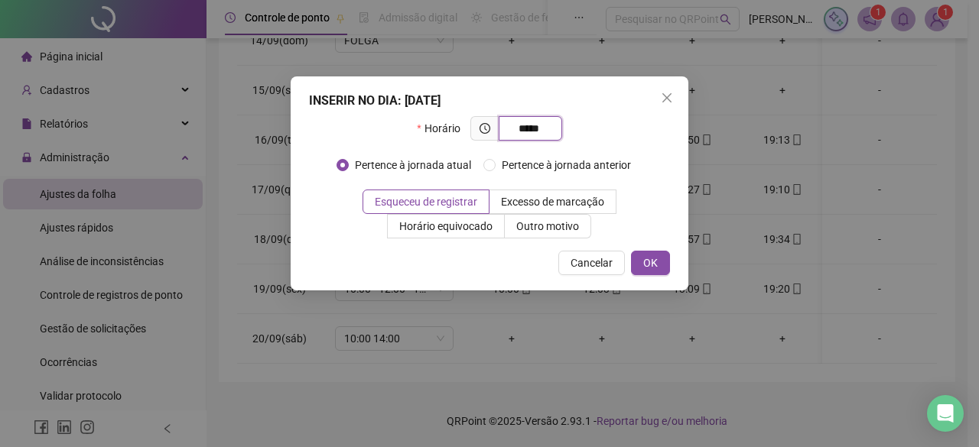
type input "*****"
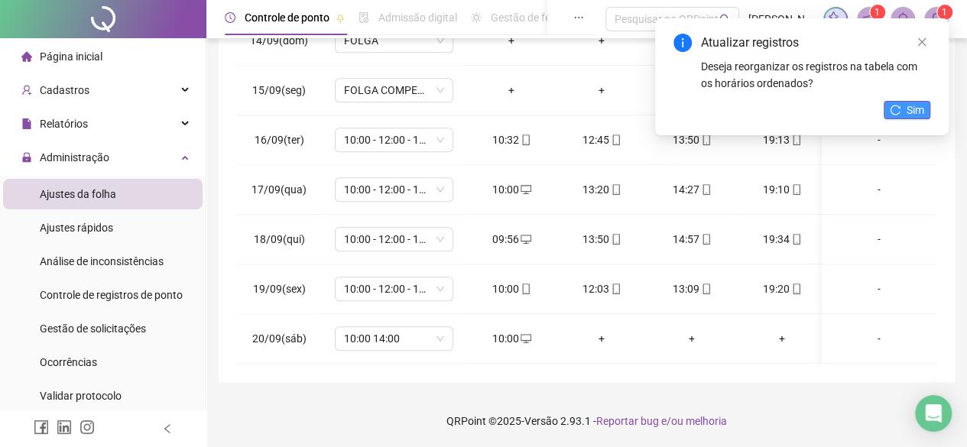
click at [893, 107] on icon "reload" at bounding box center [895, 110] width 11 height 11
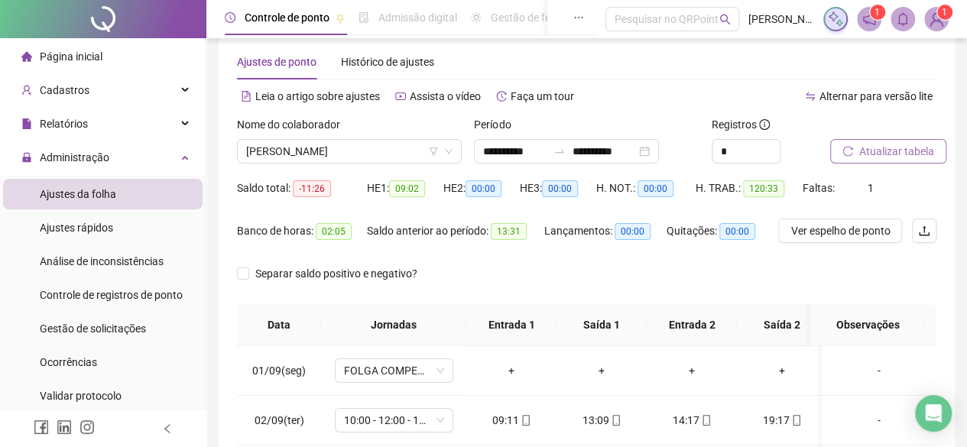
scroll to position [0, 0]
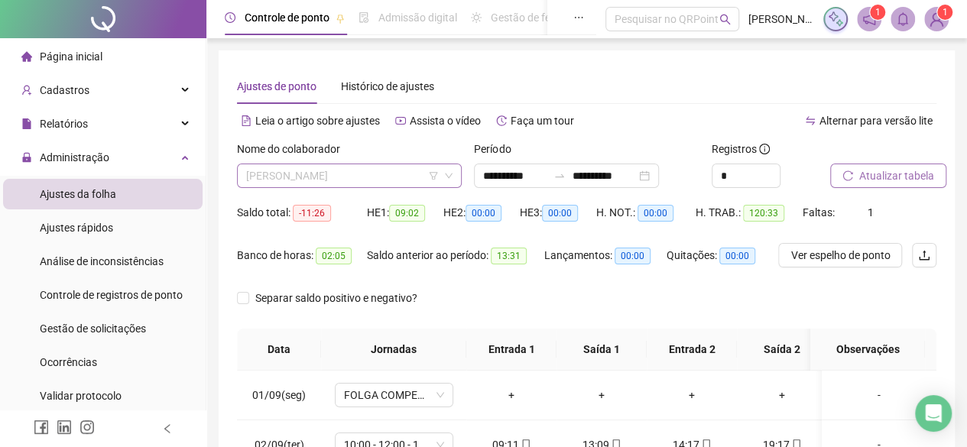
click at [413, 177] on span "[PERSON_NAME]" at bounding box center [349, 175] width 206 height 23
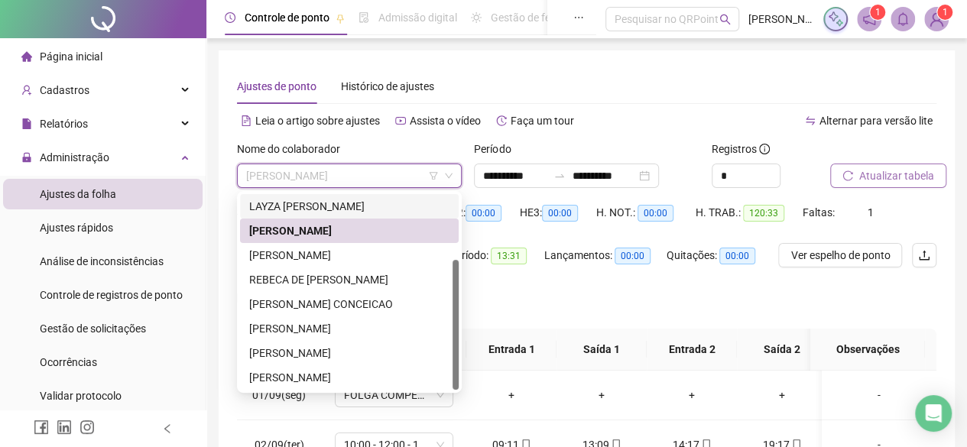
click at [360, 209] on div "LAYZA [PERSON_NAME]" at bounding box center [349, 206] width 200 height 17
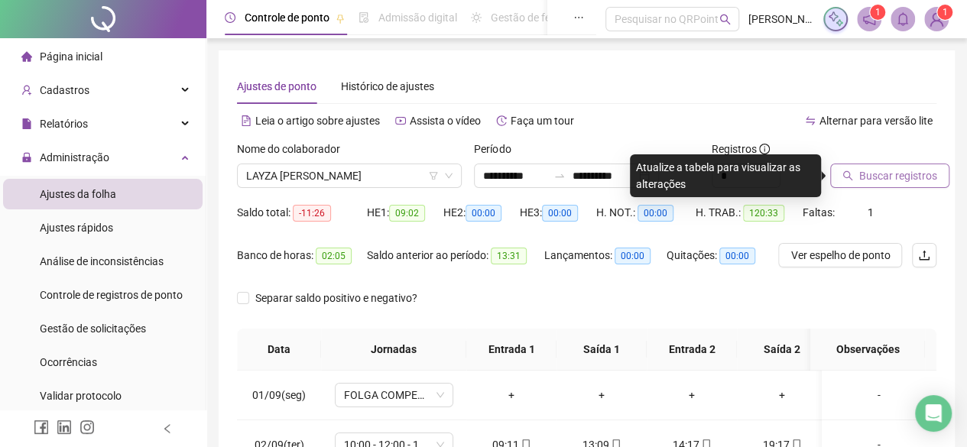
click at [922, 180] on span "Buscar registros" at bounding box center [899, 175] width 78 height 17
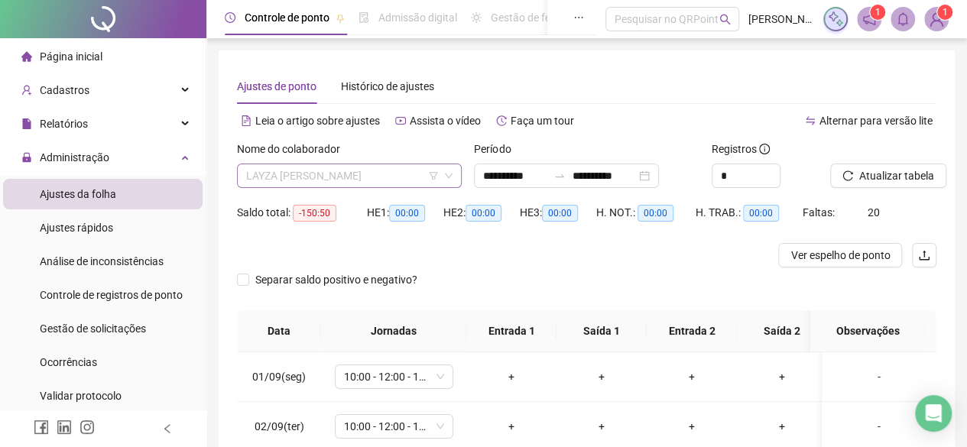
click at [387, 167] on span "LAYZA [PERSON_NAME]" at bounding box center [349, 175] width 206 height 23
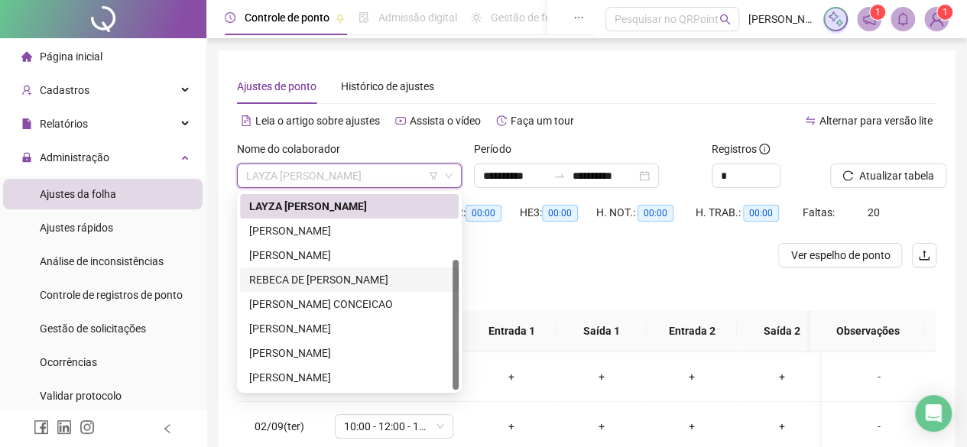
scroll to position [21, 0]
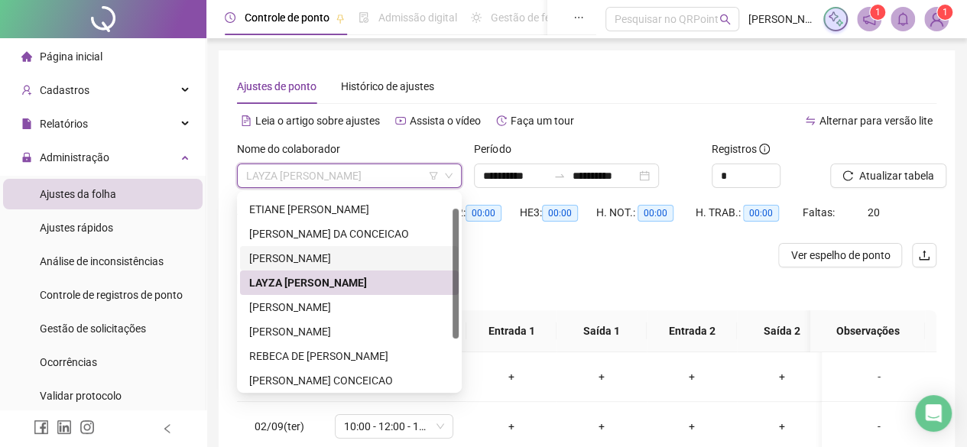
click at [366, 258] on div "[PERSON_NAME]" at bounding box center [349, 258] width 200 height 17
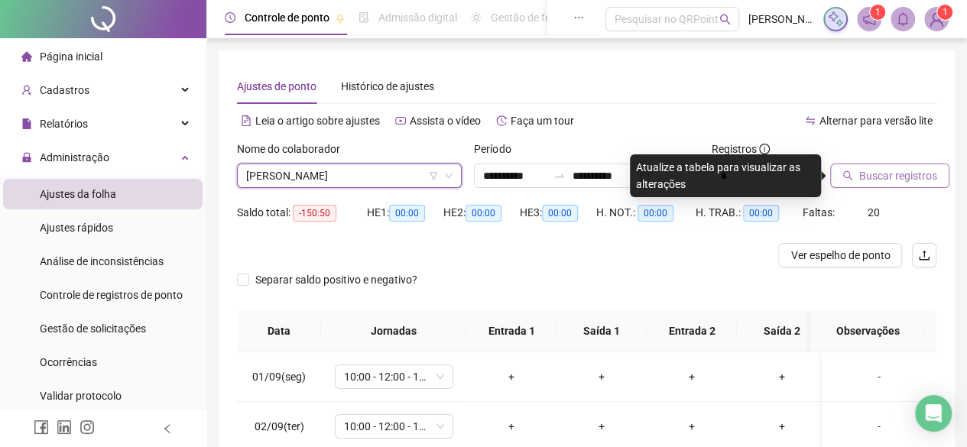
click at [899, 167] on span "Buscar registros" at bounding box center [899, 175] width 78 height 17
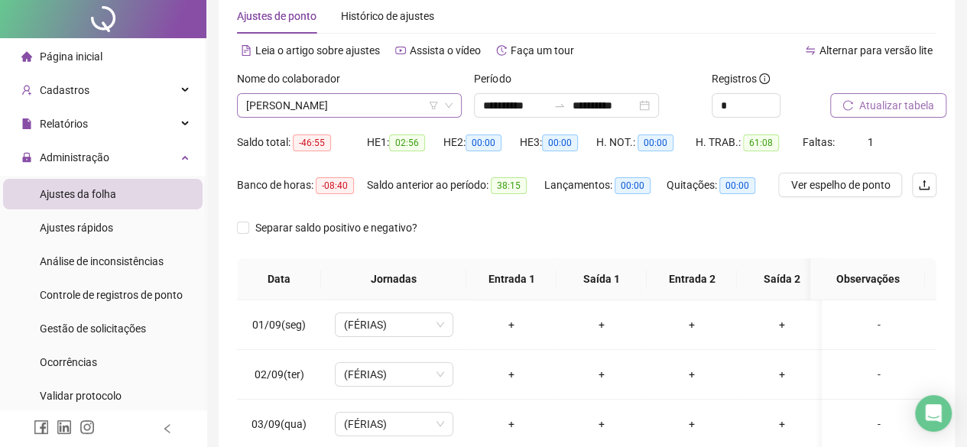
scroll to position [0, 0]
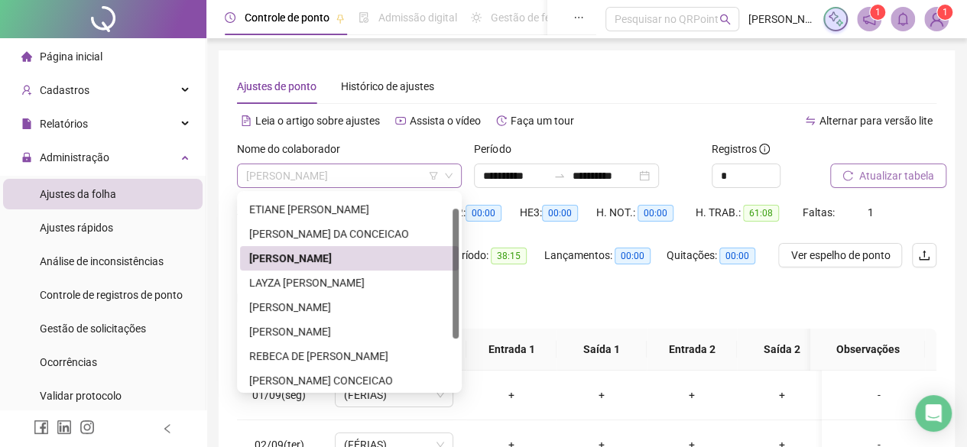
click at [359, 184] on span "[PERSON_NAME]" at bounding box center [349, 175] width 206 height 23
click at [336, 233] on div "[PERSON_NAME] DA CONCEICAO" at bounding box center [349, 234] width 200 height 17
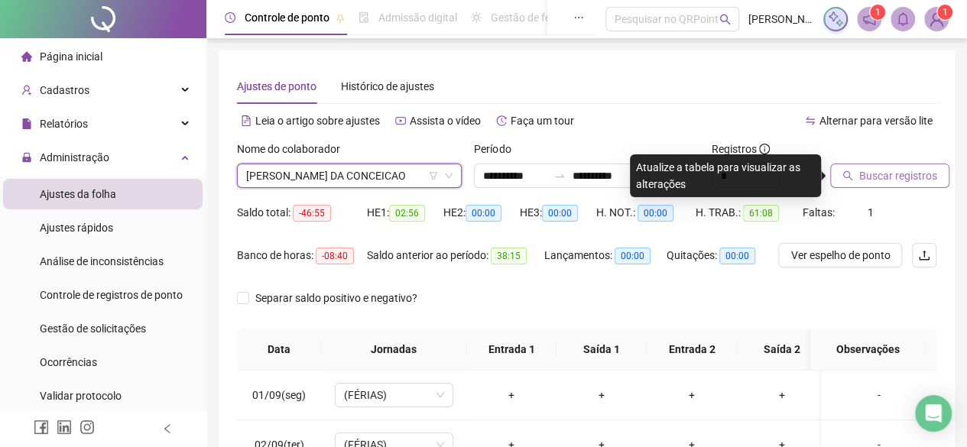
click at [929, 178] on span "Buscar registros" at bounding box center [899, 175] width 78 height 17
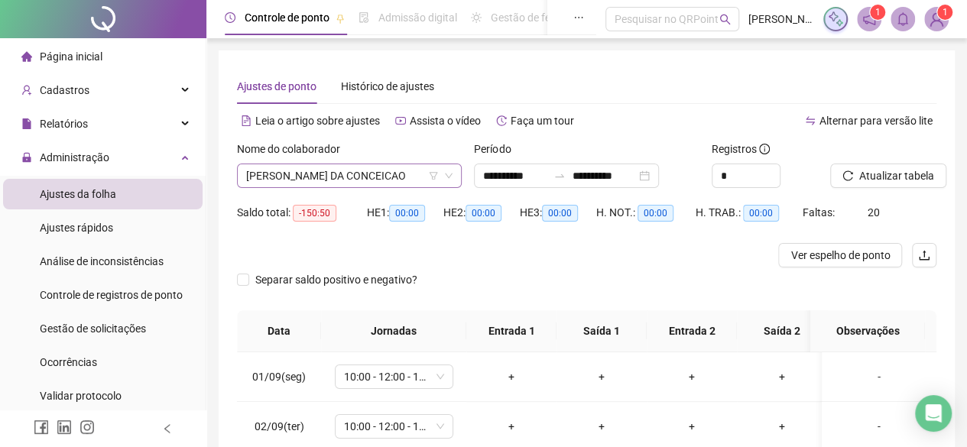
click at [432, 174] on icon "filter" at bounding box center [433, 175] width 9 height 9
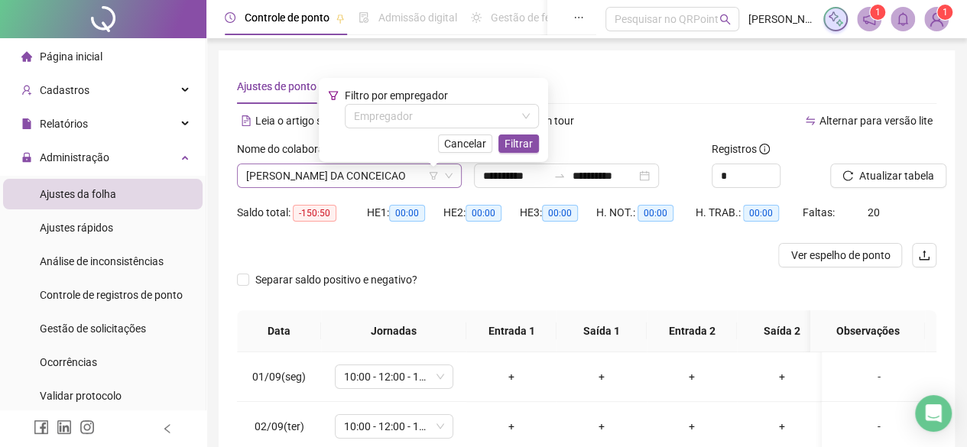
click at [391, 179] on span "[PERSON_NAME] DA CONCEICAO" at bounding box center [349, 175] width 206 height 23
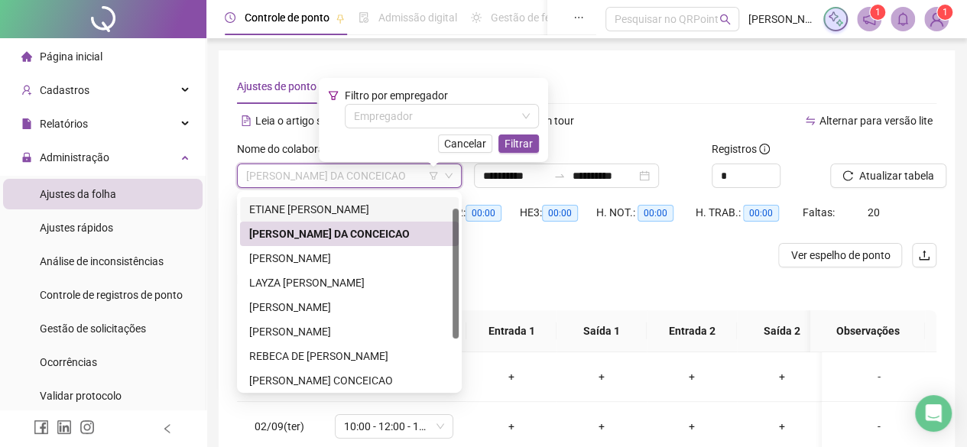
click at [358, 216] on div "ETIANE [PERSON_NAME]" at bounding box center [349, 209] width 200 height 17
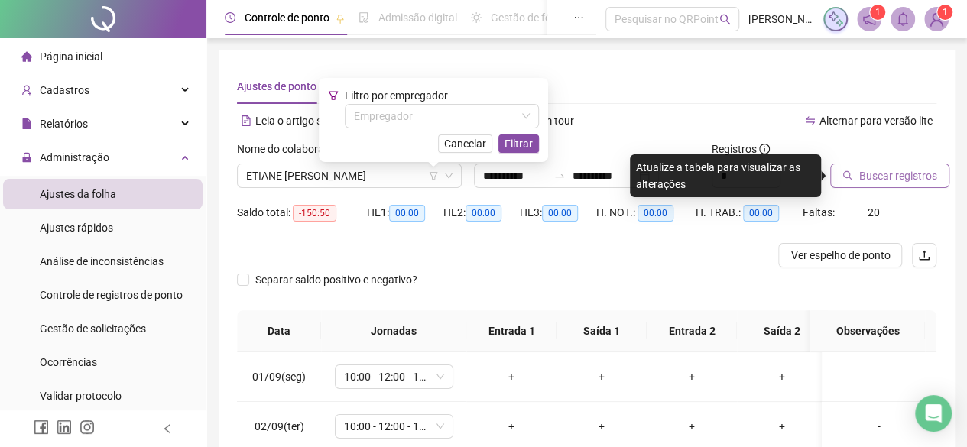
click at [886, 177] on span "Buscar registros" at bounding box center [899, 175] width 78 height 17
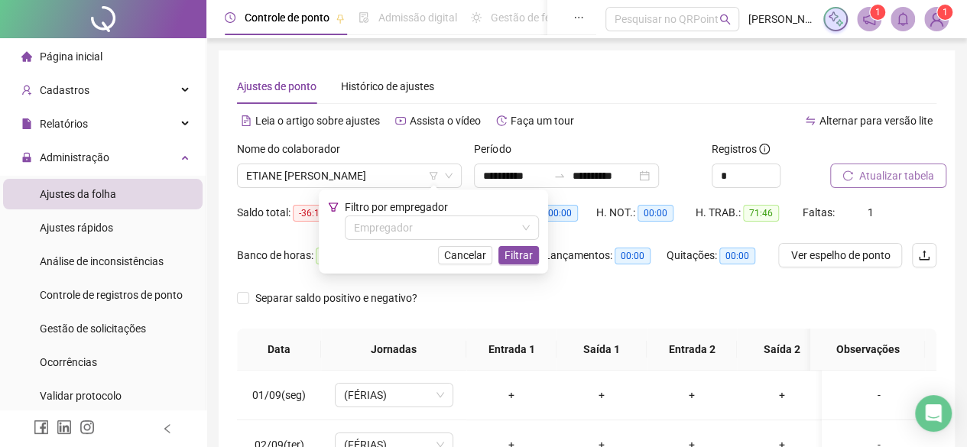
click at [340, 284] on div "Banco de horas: 00:43" at bounding box center [302, 264] width 130 height 43
click at [483, 262] on span "Cancelar" at bounding box center [465, 255] width 42 height 17
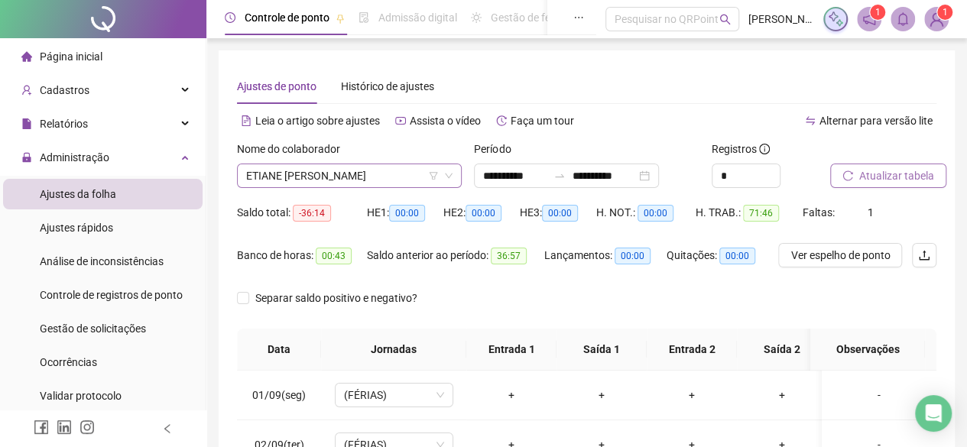
click at [448, 177] on icon "down" at bounding box center [449, 176] width 8 height 5
click at [399, 164] on div "Nome do colaborador ETIANE [PERSON_NAME]" at bounding box center [349, 164] width 225 height 47
click at [398, 178] on span "ETIANE [PERSON_NAME]" at bounding box center [349, 175] width 206 height 23
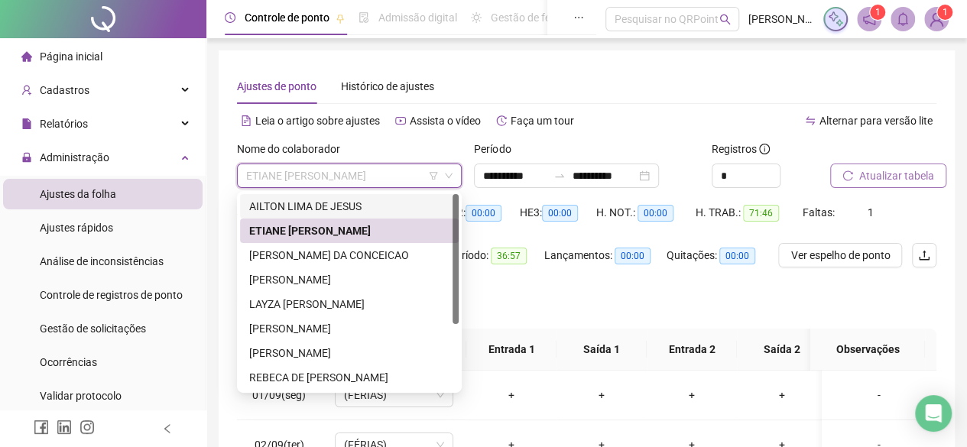
click at [350, 200] on div "AILTON LIMA DE JESUS" at bounding box center [349, 206] width 200 height 17
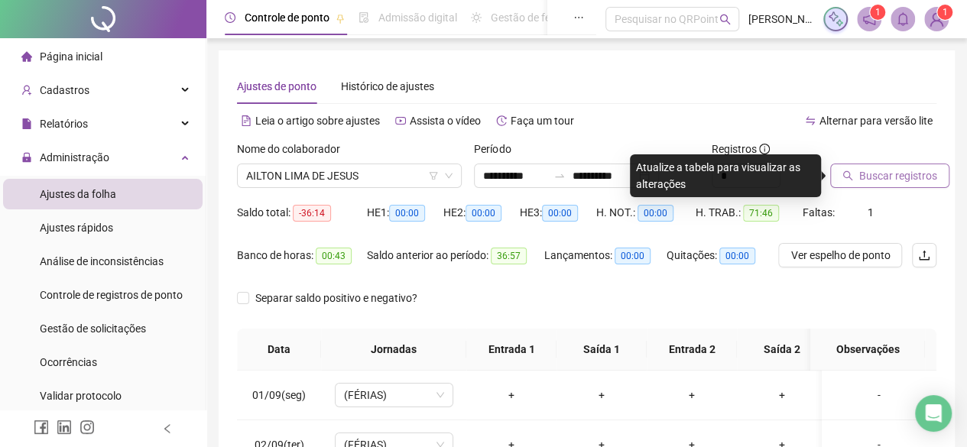
click at [880, 177] on span "Buscar registros" at bounding box center [899, 175] width 78 height 17
